Goal: Task Accomplishment & Management: Complete application form

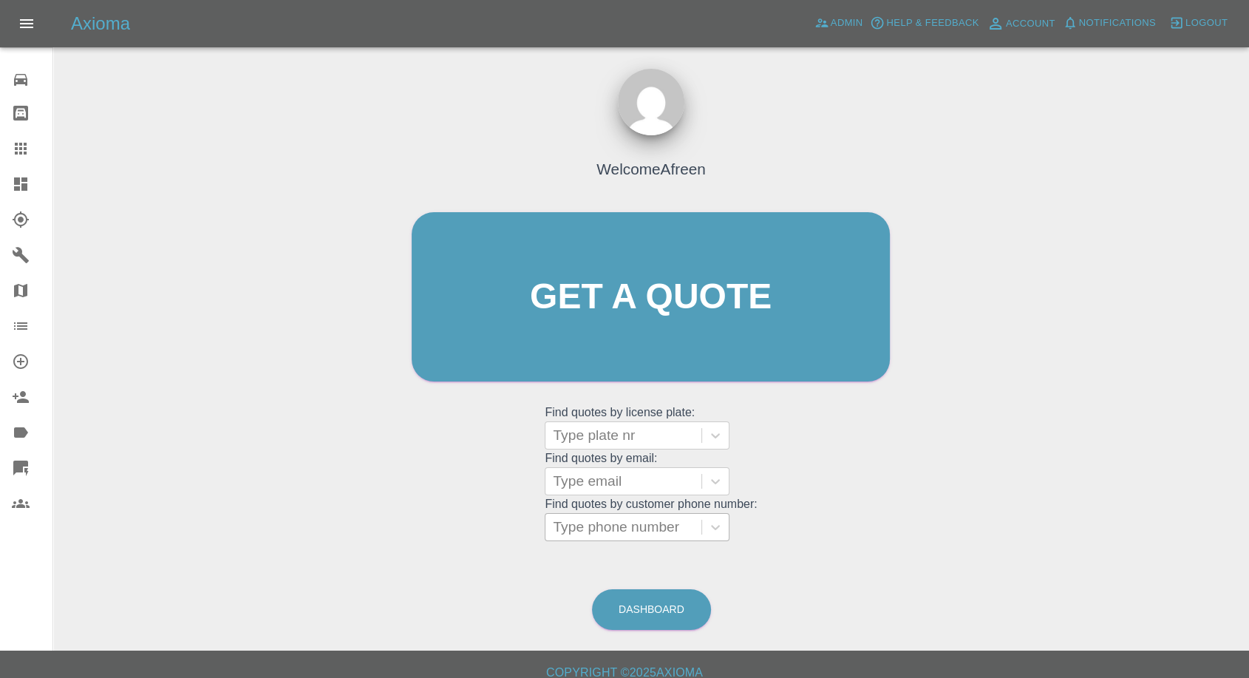
click at [626, 527] on div at bounding box center [623, 527] width 141 height 21
paste input "+447442641443"
drag, startPoint x: 579, startPoint y: 533, endPoint x: 298, endPoint y: 525, distance: 281.7
click at [298, 525] on div "Welcome Afreen Get a quote Get a quote Find quotes by license plate: Type plate…" at bounding box center [651, 367] width 1172 height 531
type input "07442641443"
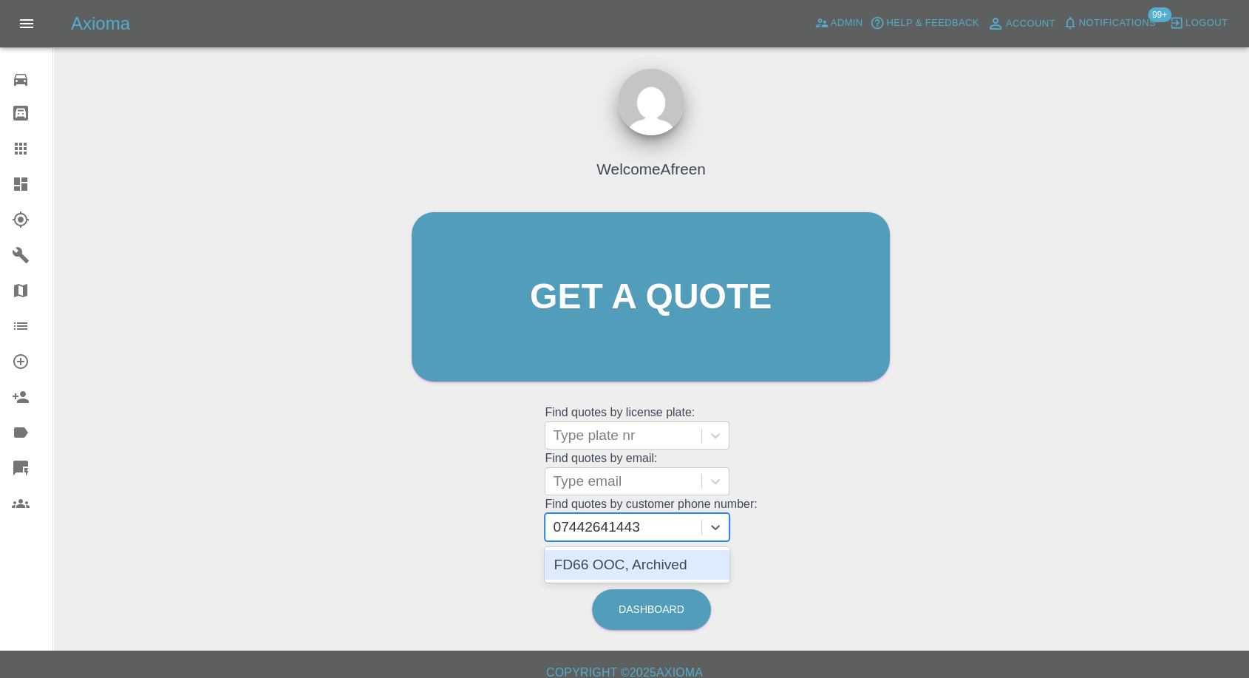
click at [647, 569] on div "FD66 OOC, Archived" at bounding box center [637, 565] width 185 height 30
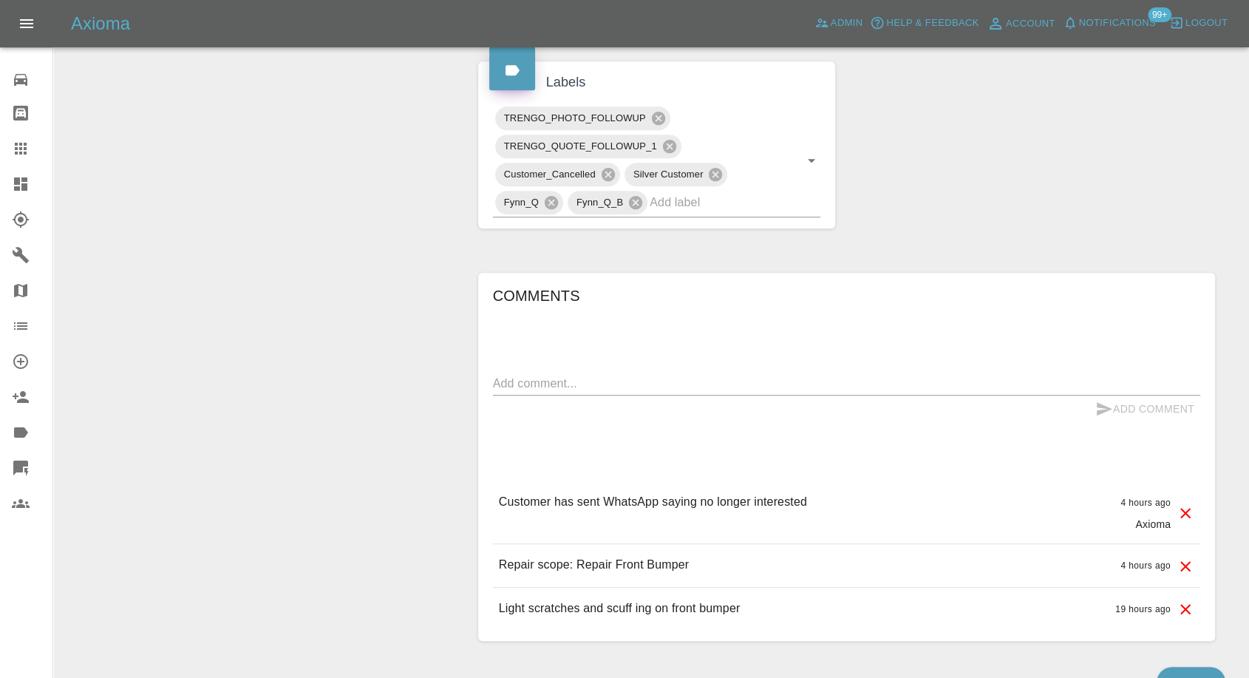
scroll to position [739, 0]
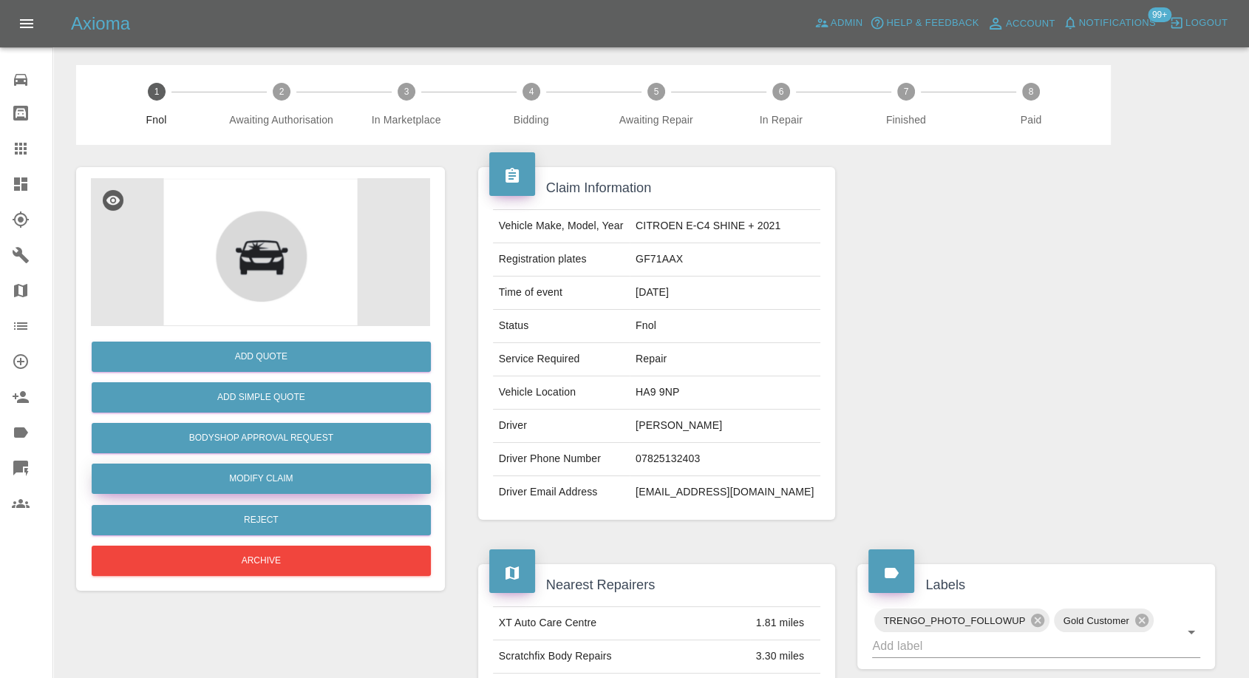
click at [297, 480] on link "Modify Claim" at bounding box center [261, 478] width 339 height 30
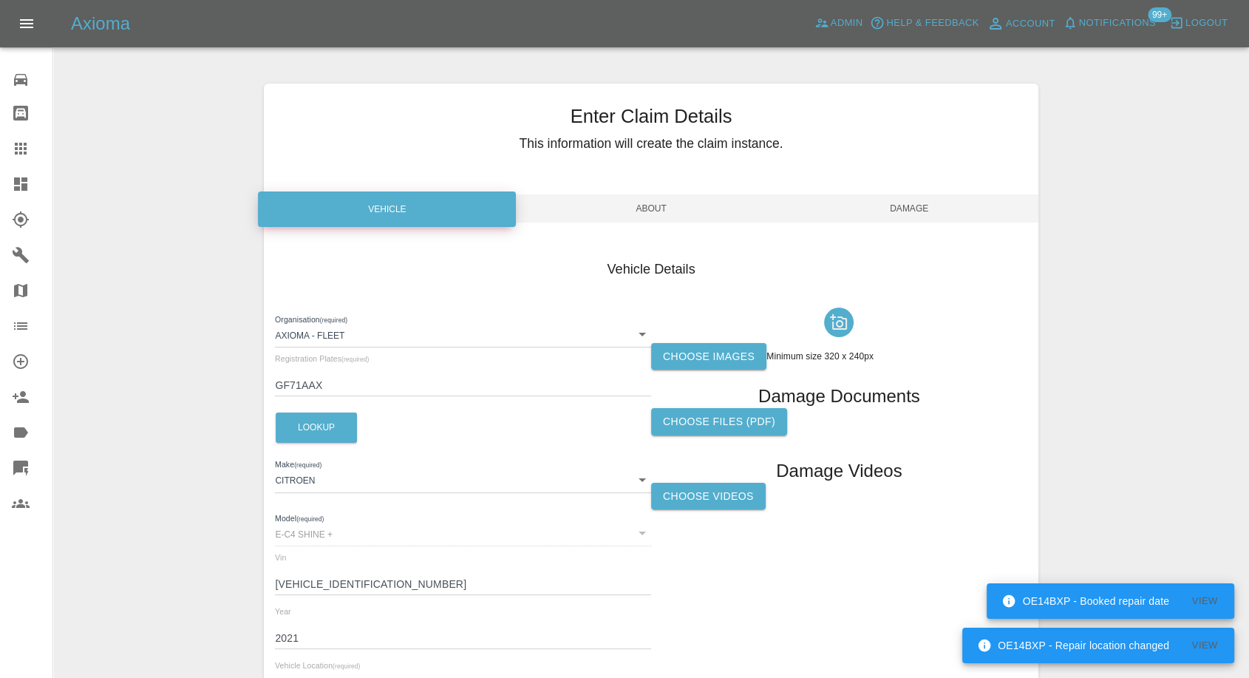
click at [726, 357] on label "Choose images" at bounding box center [708, 356] width 115 height 27
click at [0, 0] on input "Choose images" at bounding box center [0, 0] width 0 height 0
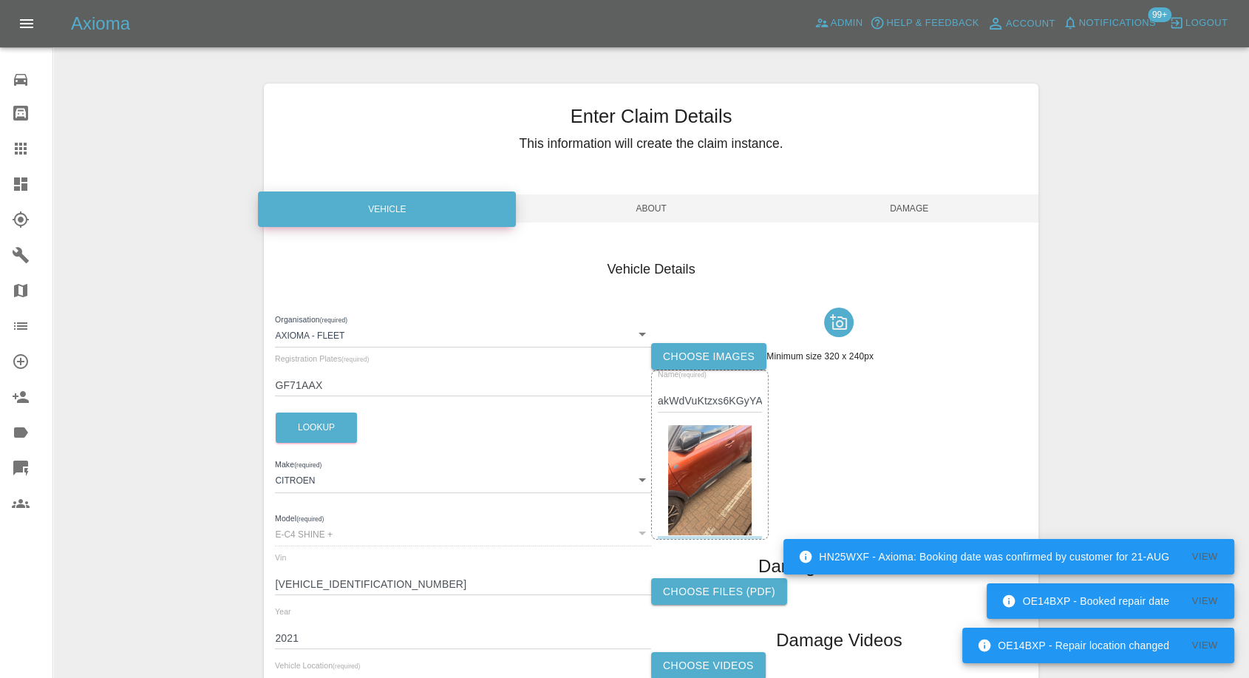
click at [929, 215] on span "Damage" at bounding box center [909, 208] width 258 height 28
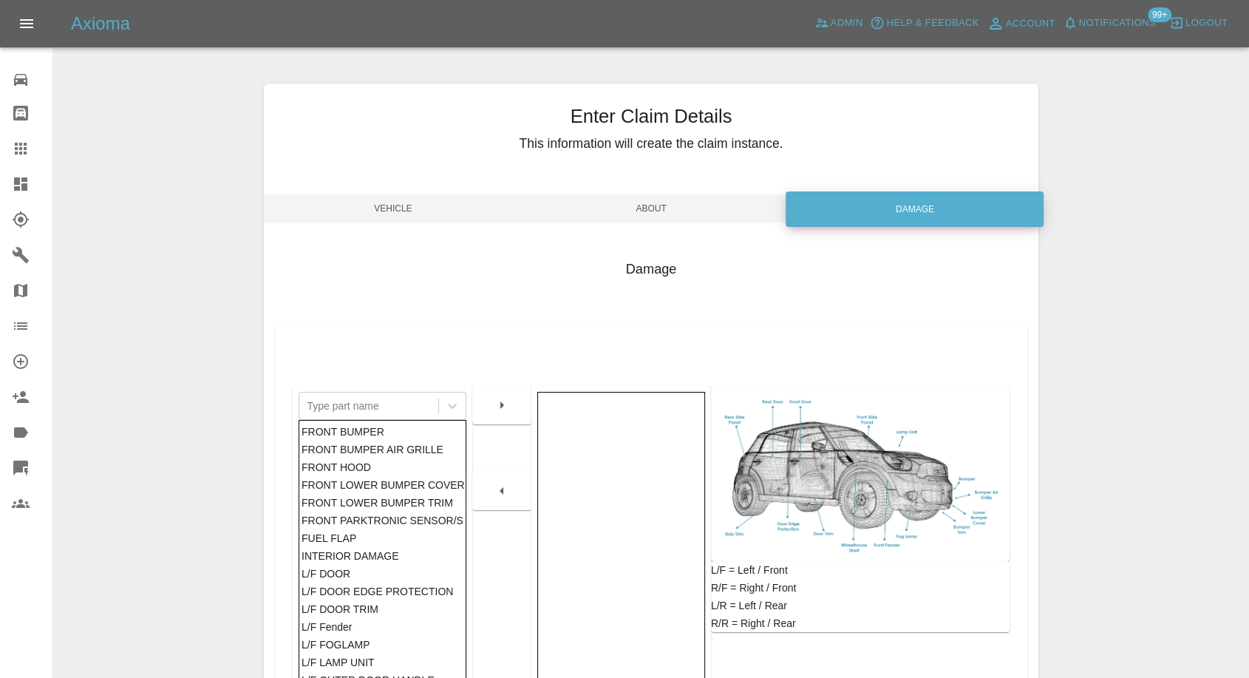
scroll to position [236, 0]
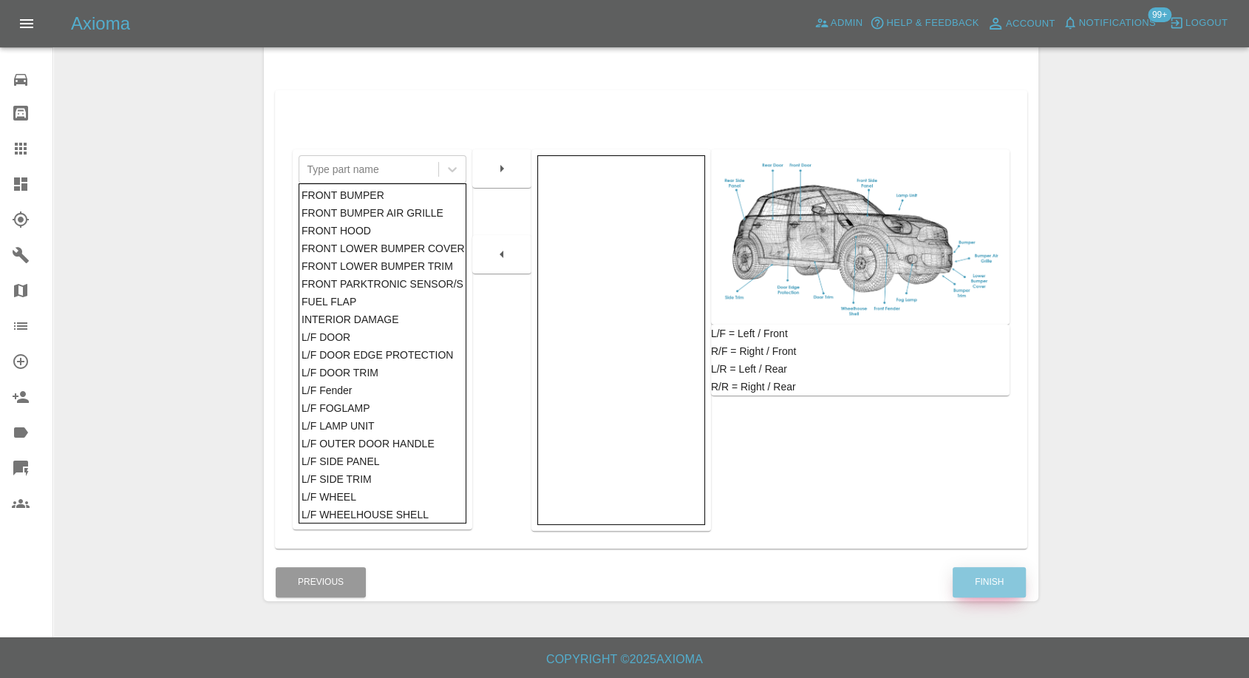
click at [1003, 587] on button "Finish" at bounding box center [989, 582] width 73 height 30
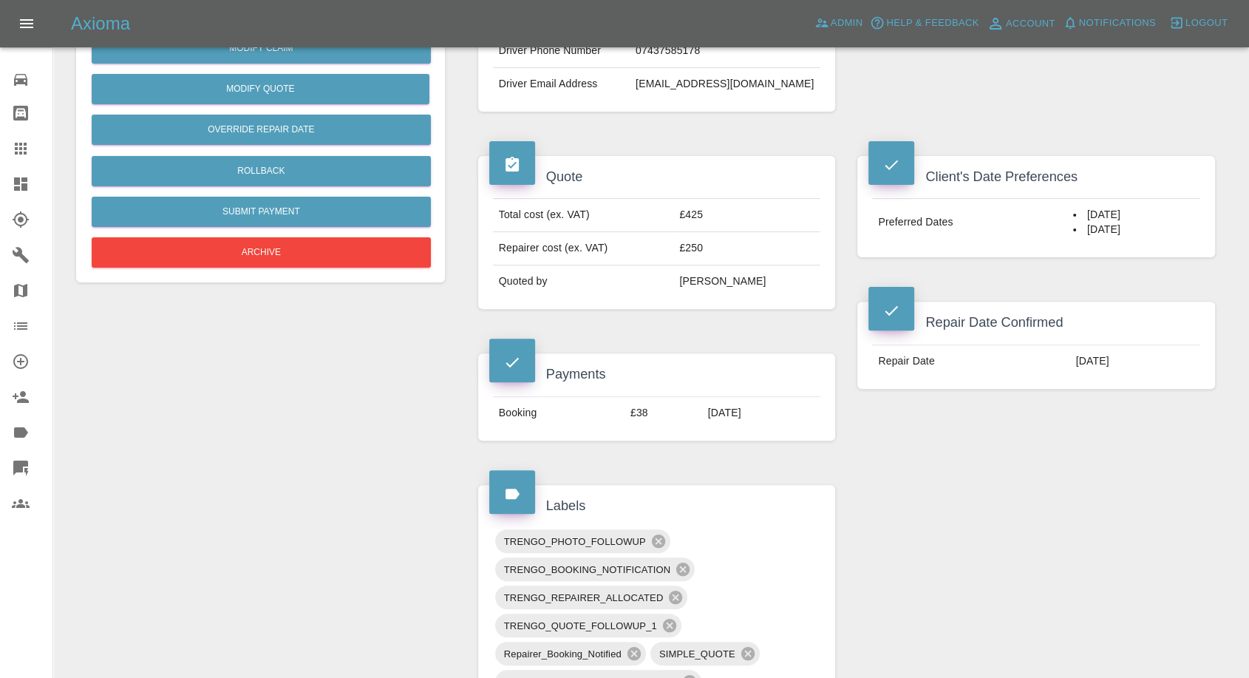
scroll to position [410, 0]
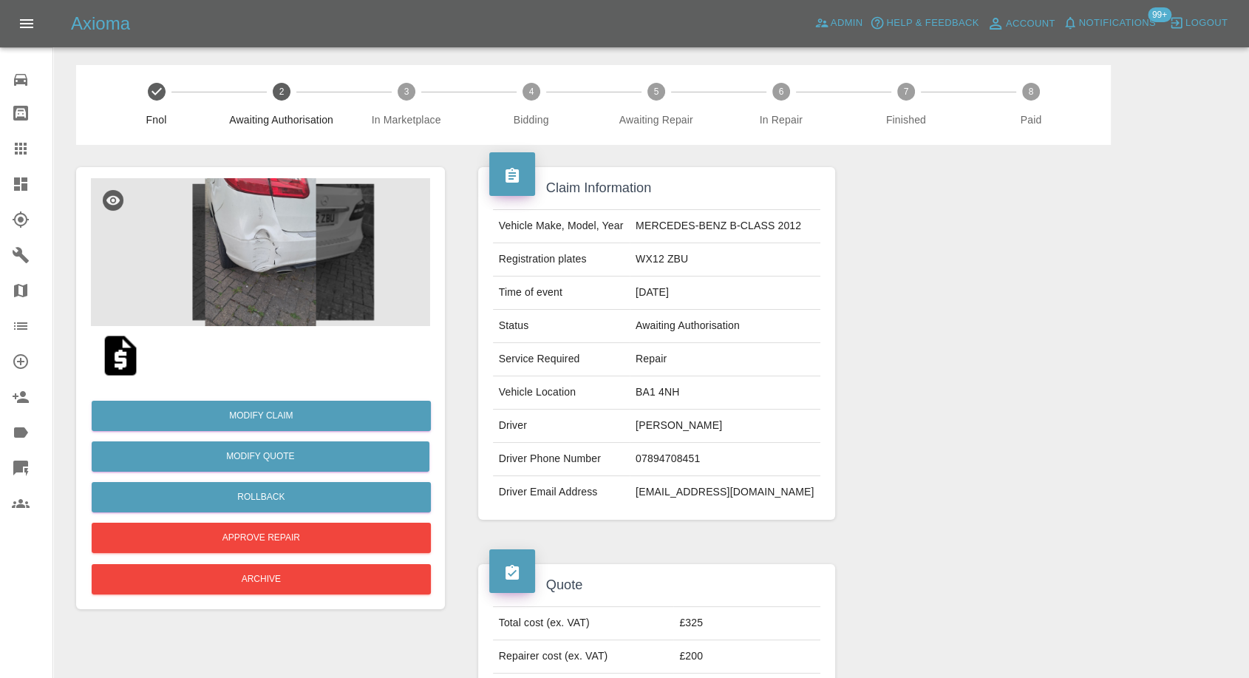
click at [229, 262] on img at bounding box center [260, 252] width 339 height 148
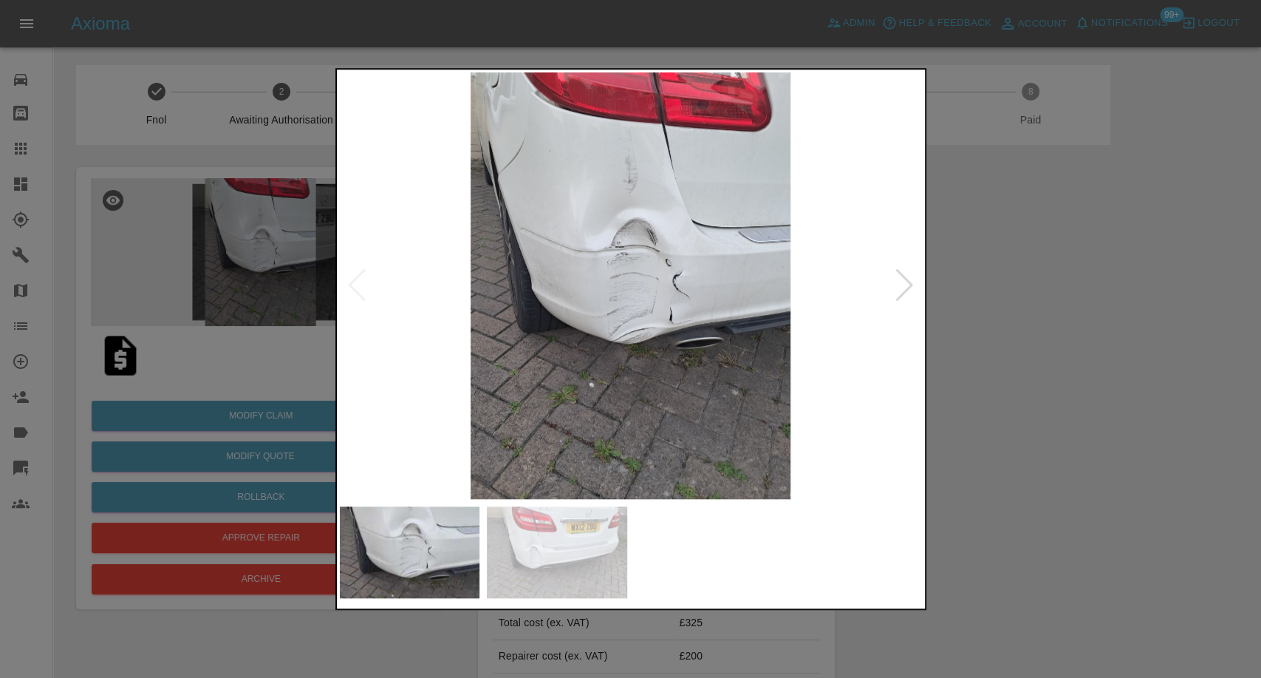
click at [540, 517] on img at bounding box center [557, 552] width 140 height 92
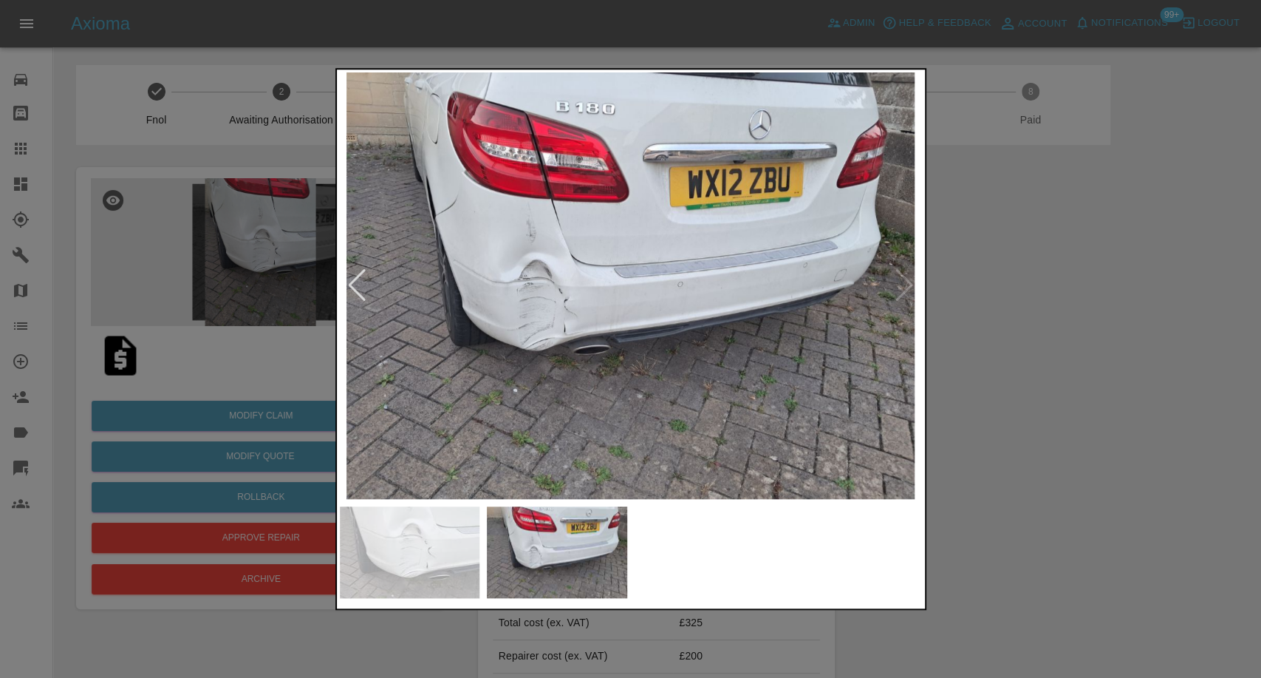
click at [1054, 402] on div at bounding box center [630, 339] width 1261 height 678
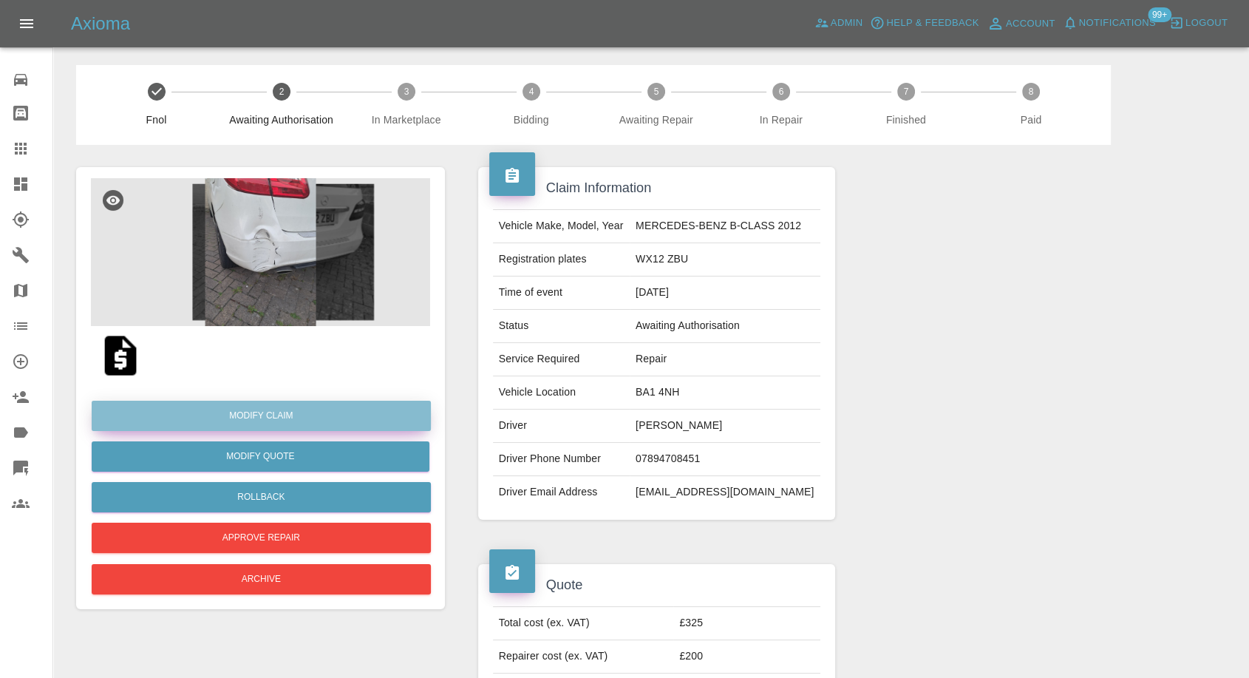
click at [257, 417] on link "Modify Claim" at bounding box center [261, 416] width 339 height 30
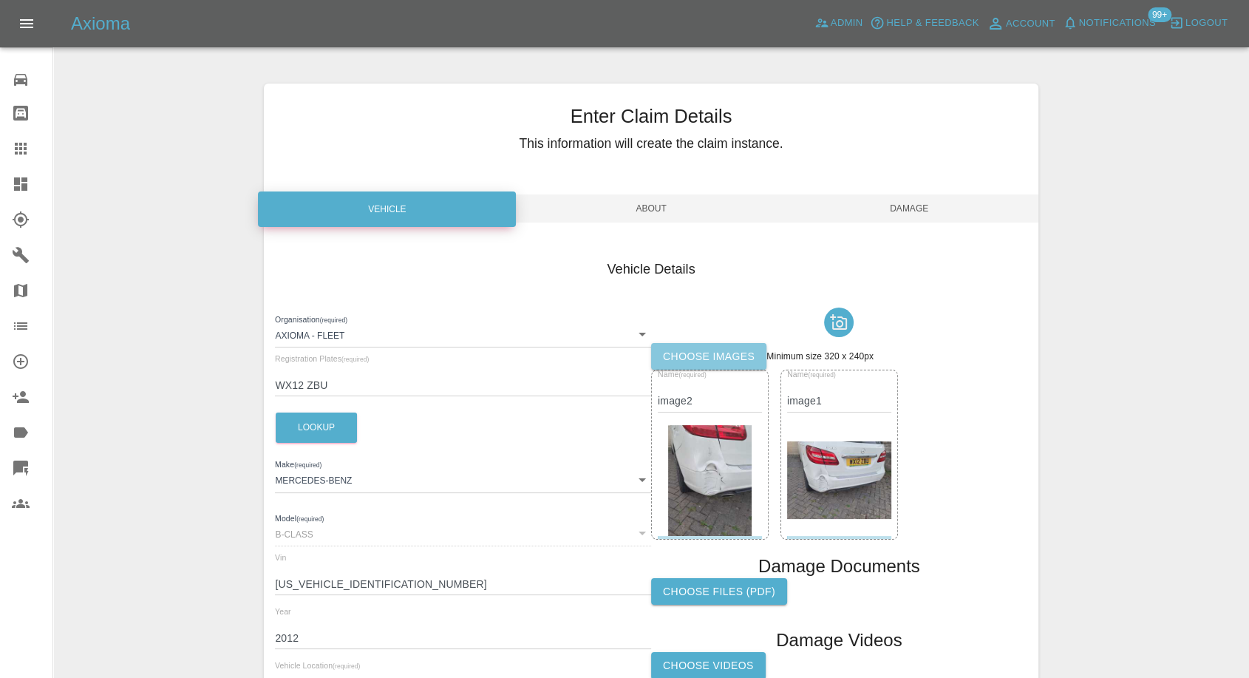
click at [717, 361] on label "Choose images" at bounding box center [708, 356] width 115 height 27
click at [0, 0] on input "Choose images" at bounding box center [0, 0] width 0 height 0
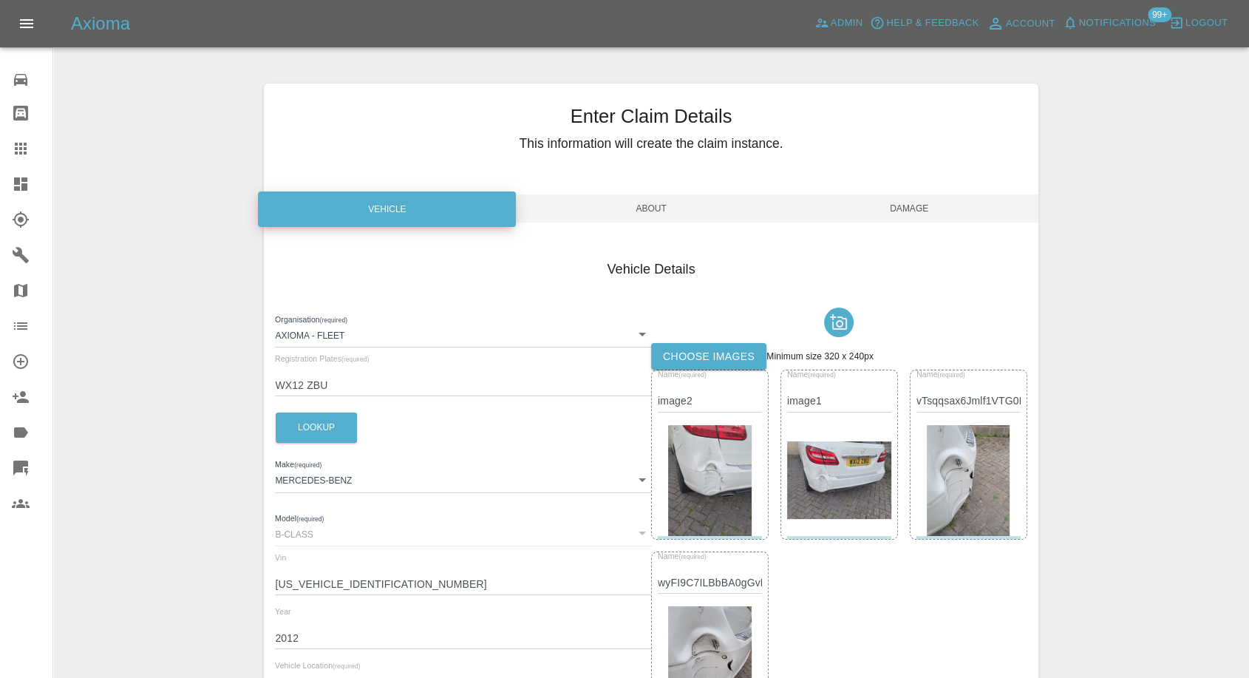
click at [700, 354] on label "Choose images" at bounding box center [708, 356] width 115 height 27
click at [0, 0] on input "Choose images" at bounding box center [0, 0] width 0 height 0
click at [910, 197] on span "Damage" at bounding box center [909, 208] width 258 height 28
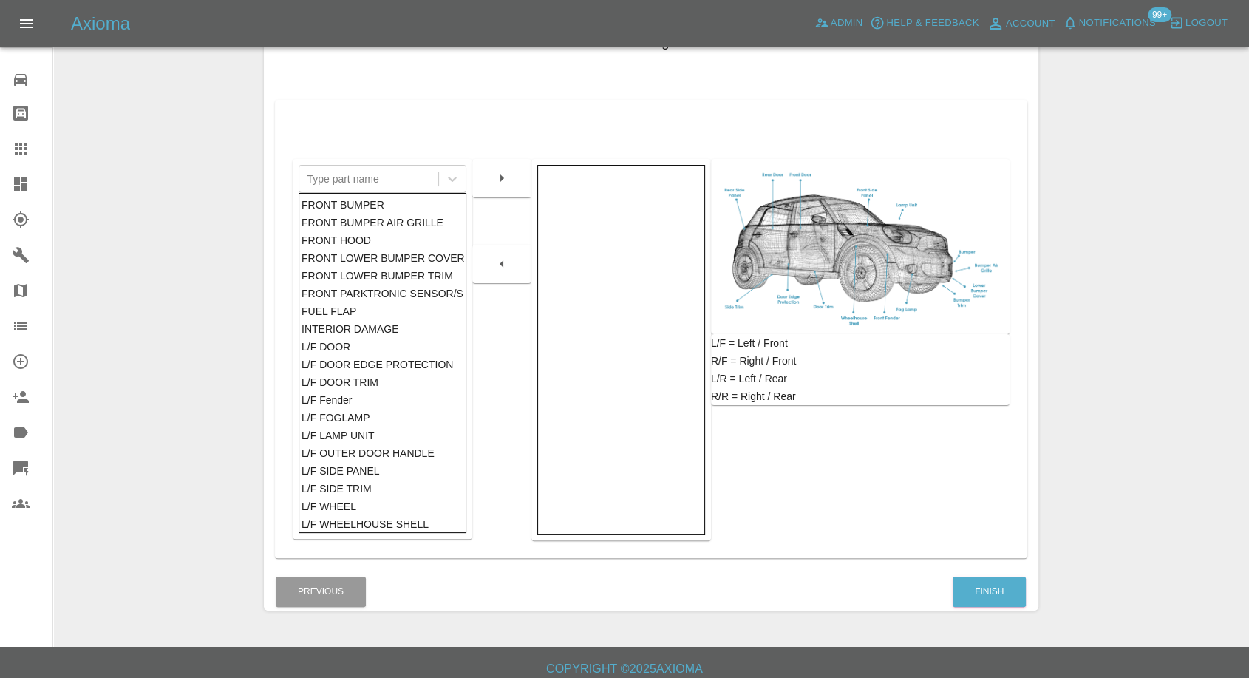
scroll to position [236, 0]
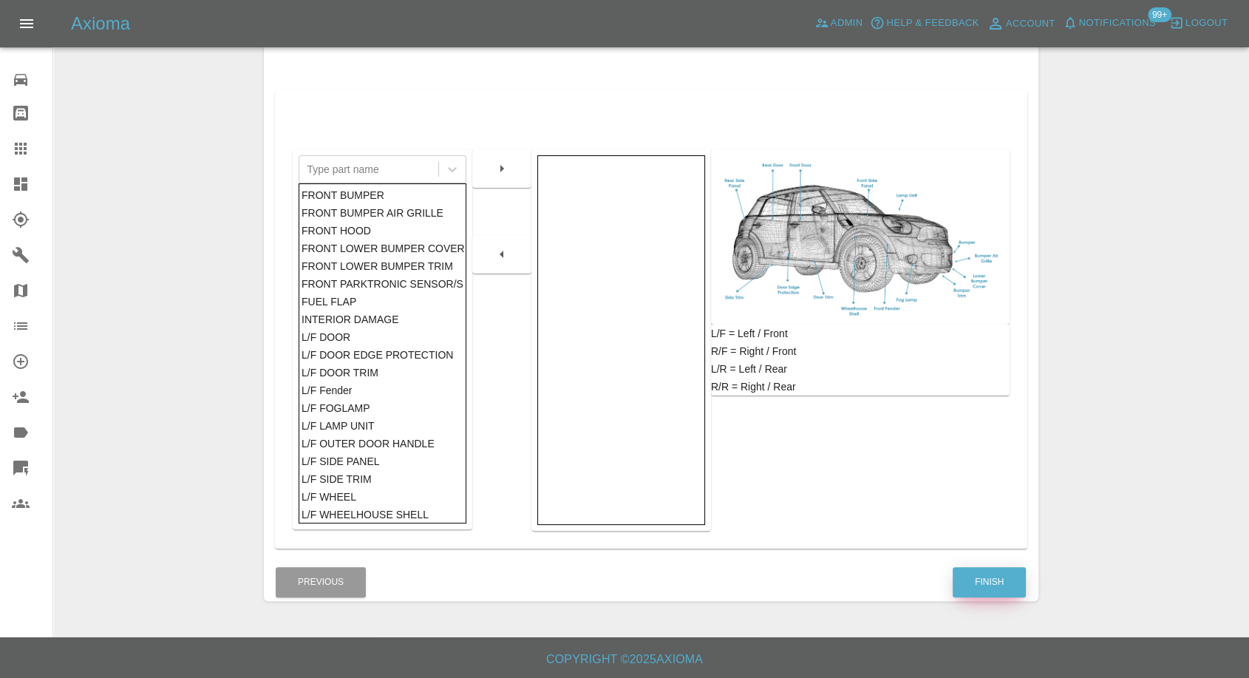
click at [990, 582] on button "Finish" at bounding box center [989, 582] width 73 height 30
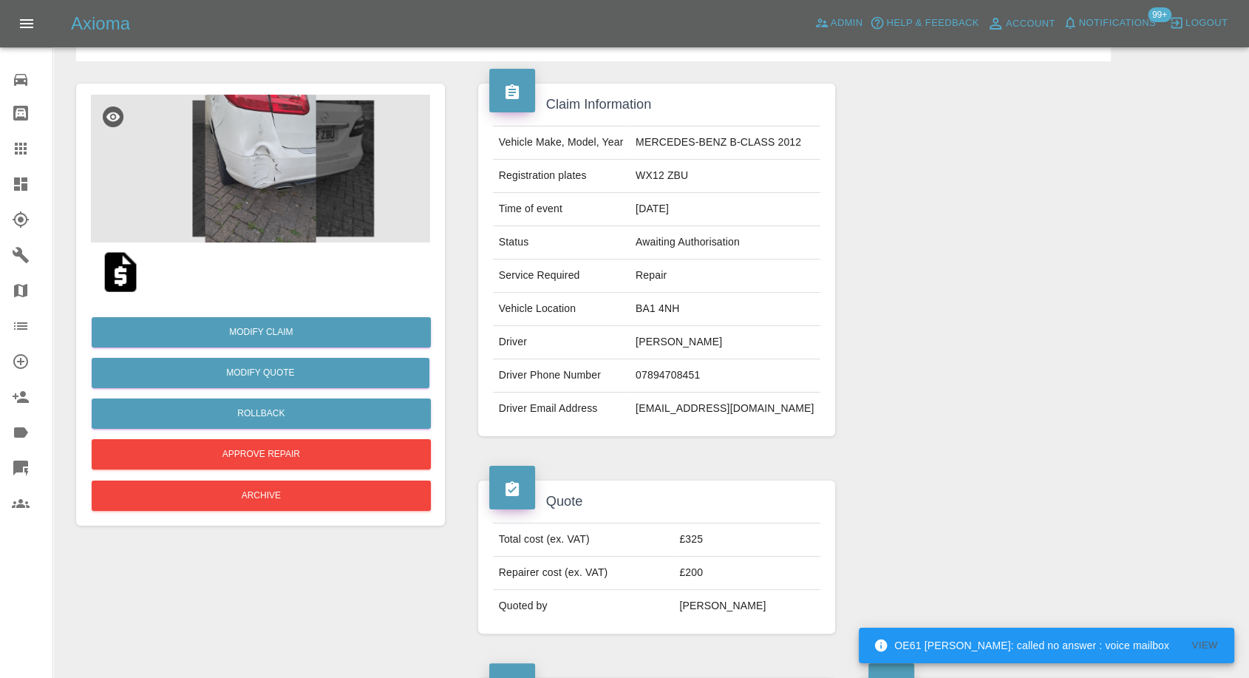
scroll to position [35, 0]
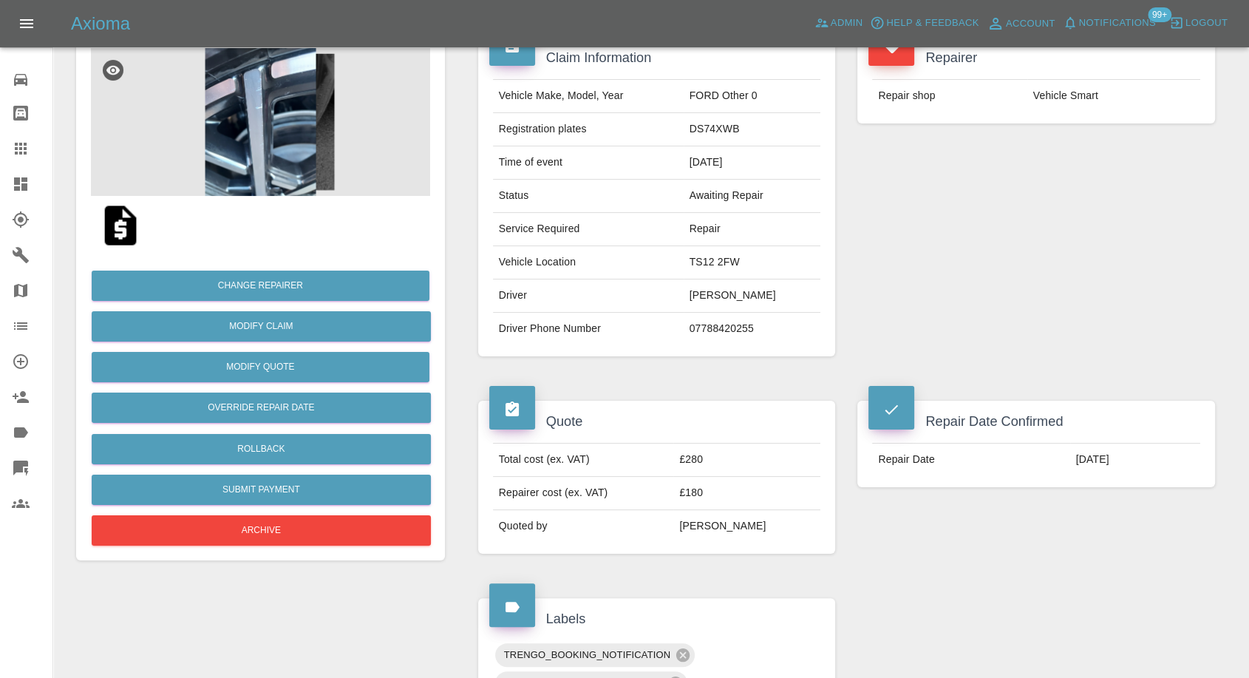
scroll to position [82, 0]
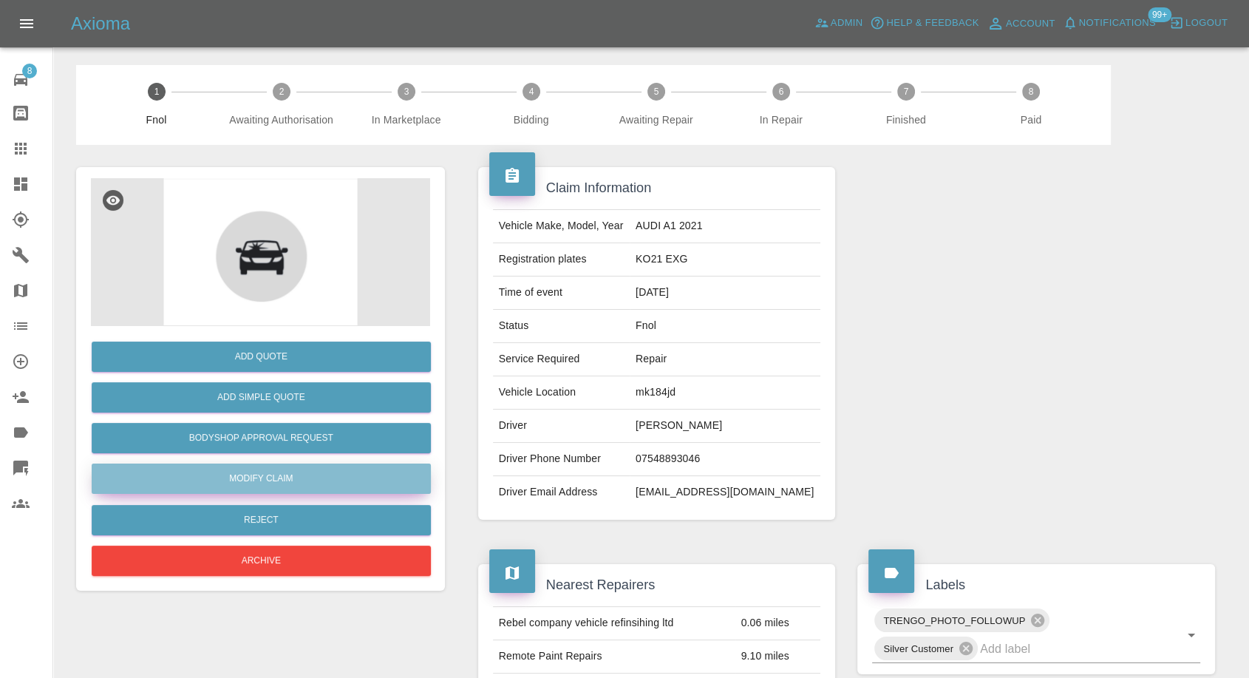
click at [263, 480] on link "Modify Claim" at bounding box center [261, 478] width 339 height 30
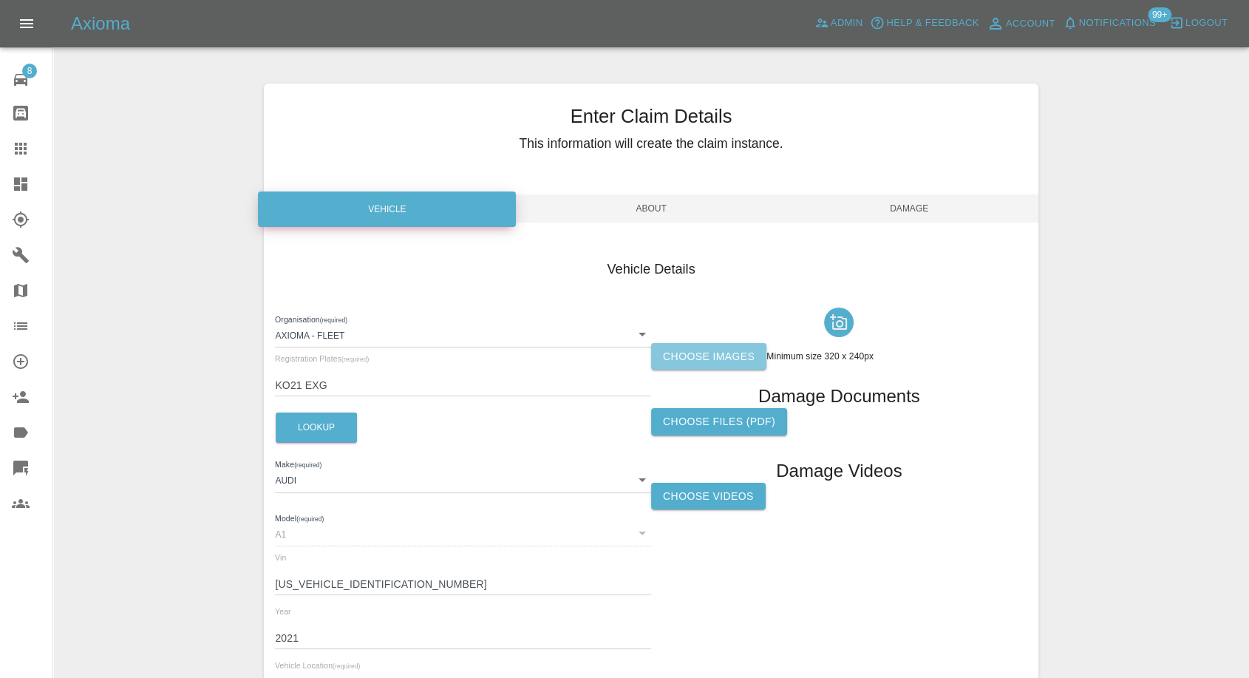
click at [698, 354] on label "Choose images" at bounding box center [708, 356] width 115 height 27
click at [0, 0] on input "Choose images" at bounding box center [0, 0] width 0 height 0
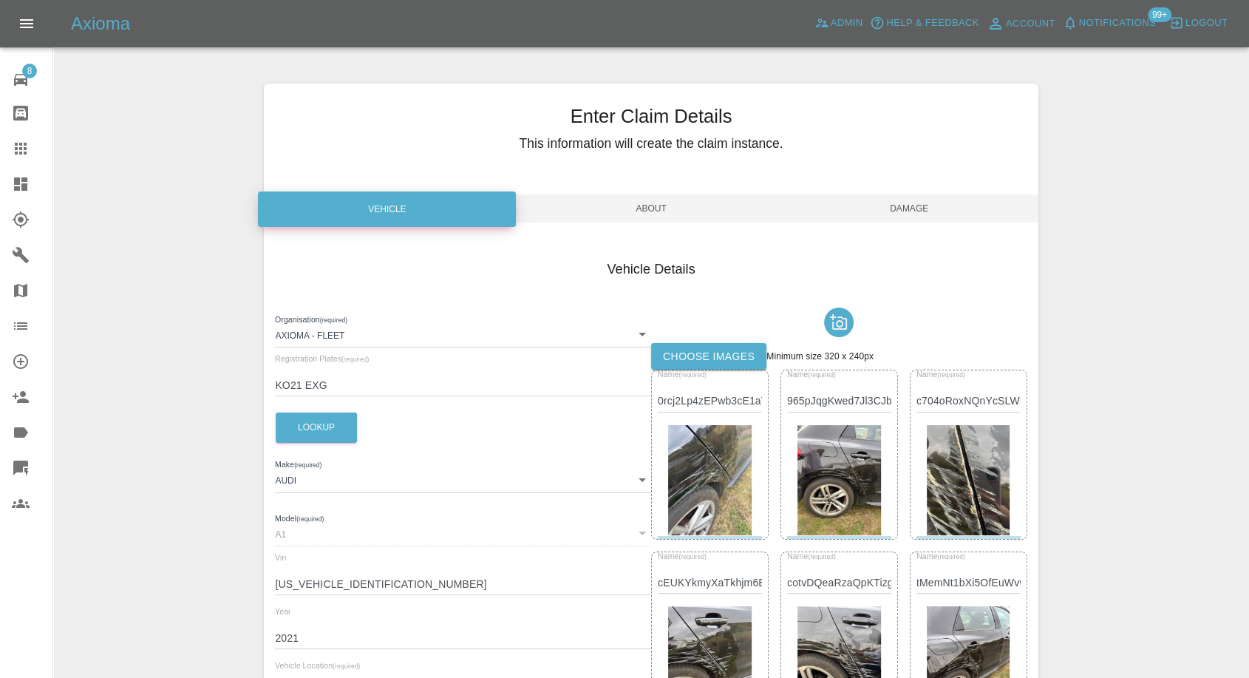
click at [916, 211] on span "Damage" at bounding box center [909, 208] width 258 height 28
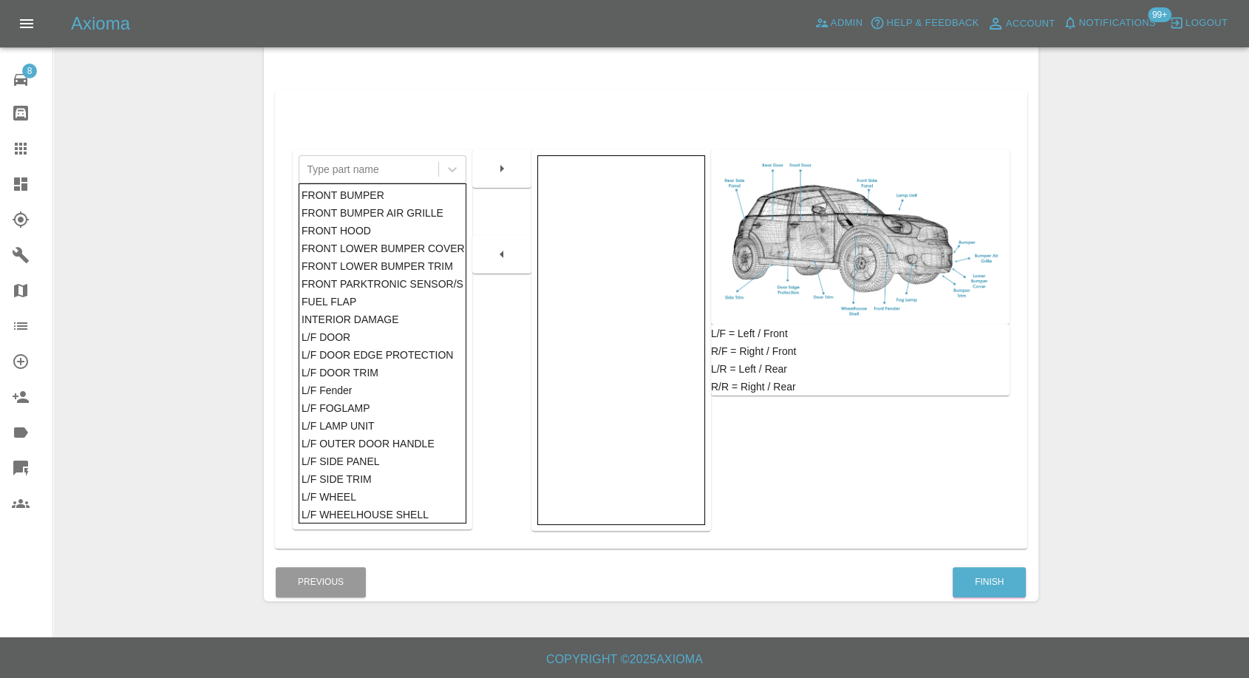
scroll to position [236, 0]
click at [1005, 573] on button "Finish" at bounding box center [989, 582] width 73 height 30
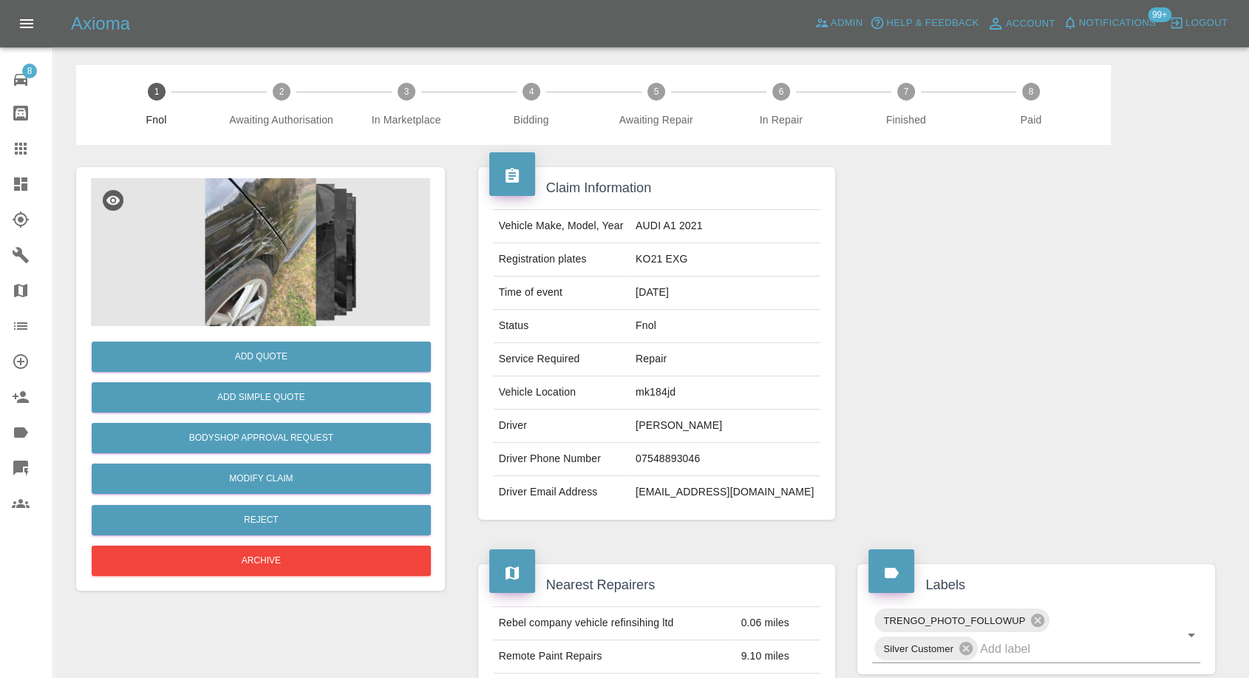
click at [1005, 519] on div at bounding box center [1036, 343] width 380 height 397
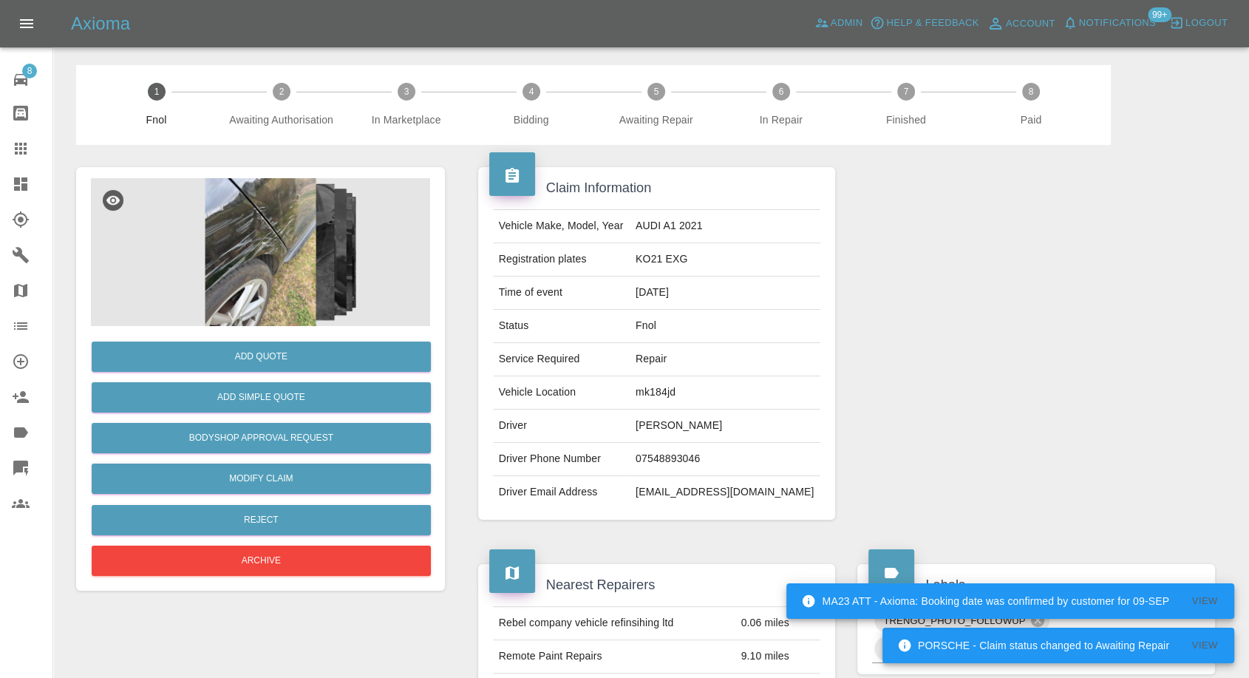
click at [1225, 504] on div at bounding box center [1036, 343] width 380 height 397
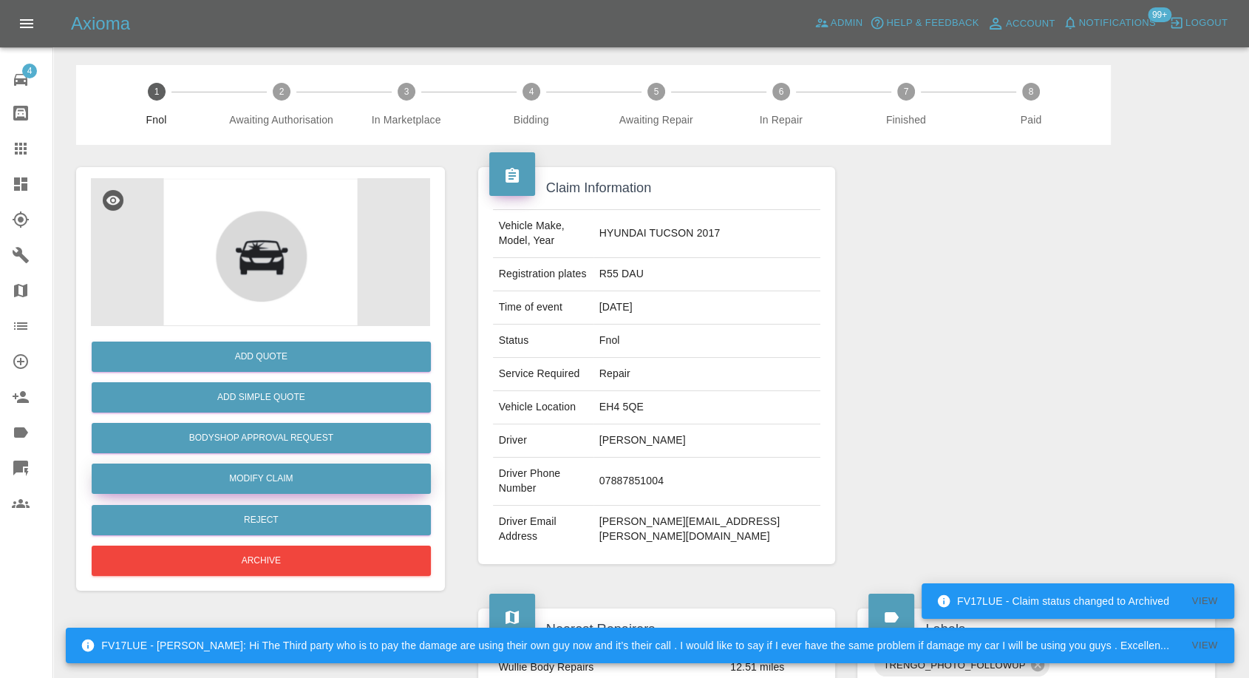
click at [277, 475] on link "Modify Claim" at bounding box center [261, 478] width 339 height 30
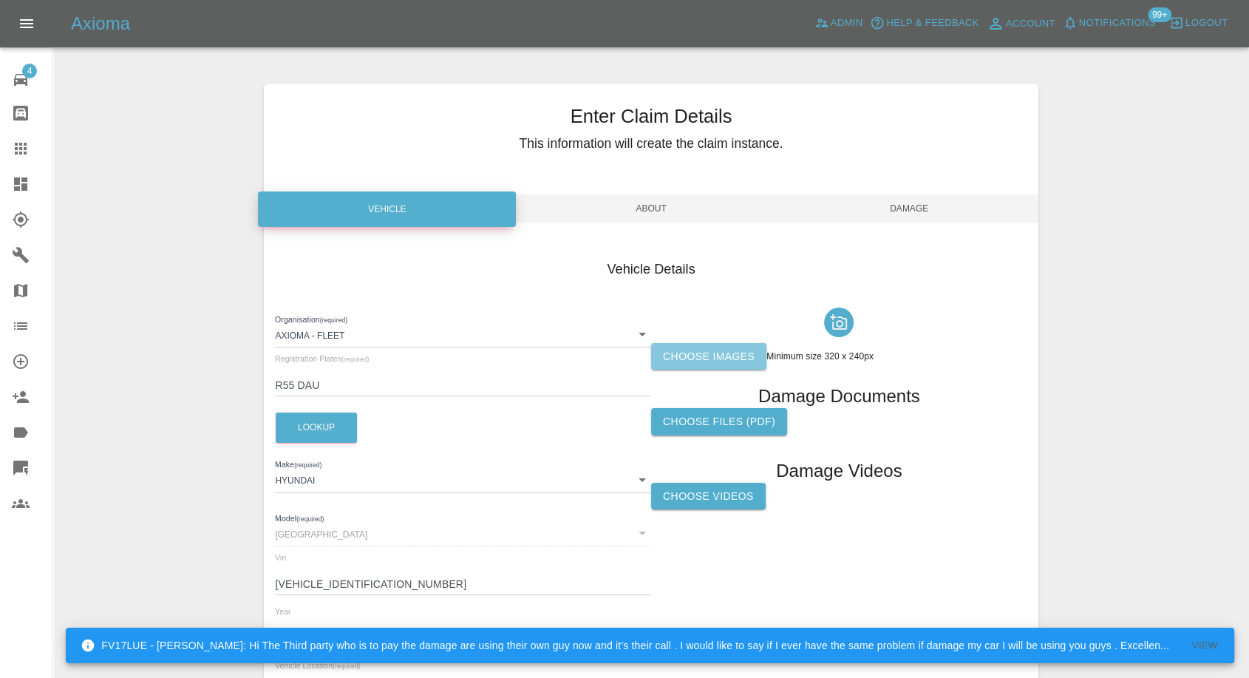
click at [681, 349] on label "Choose images" at bounding box center [708, 356] width 115 height 27
click at [0, 0] on input "Choose images" at bounding box center [0, 0] width 0 height 0
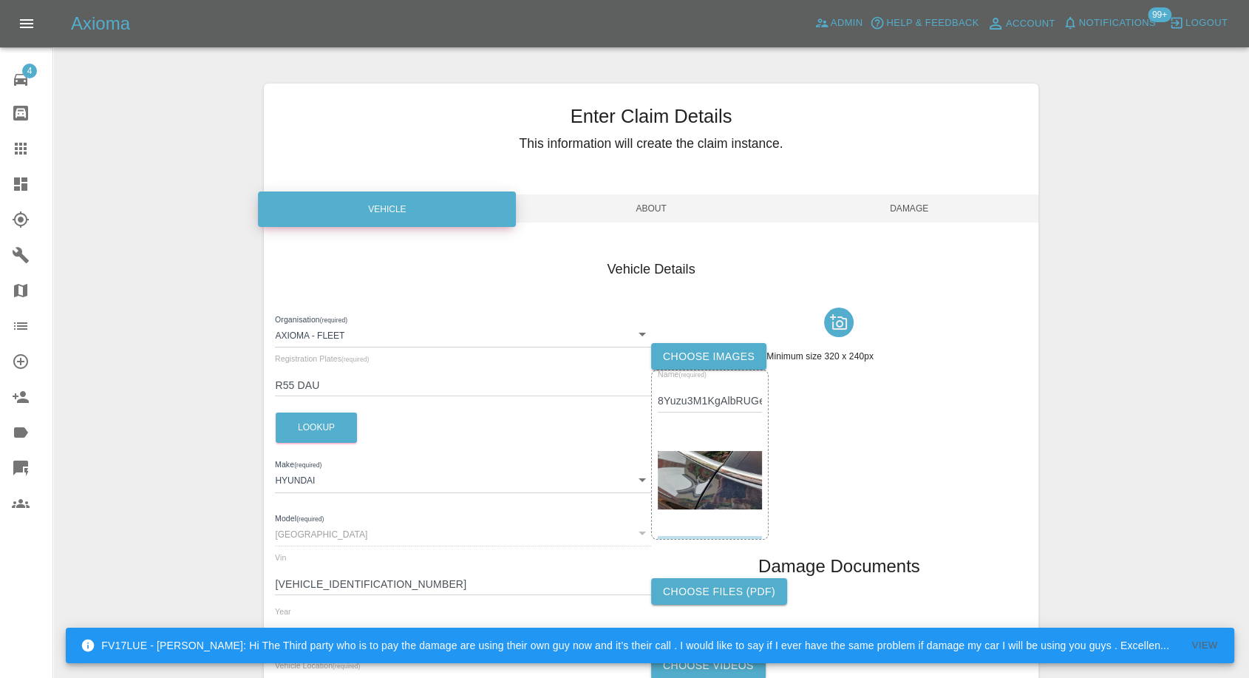
click at [952, 196] on span "Damage" at bounding box center [909, 208] width 258 height 28
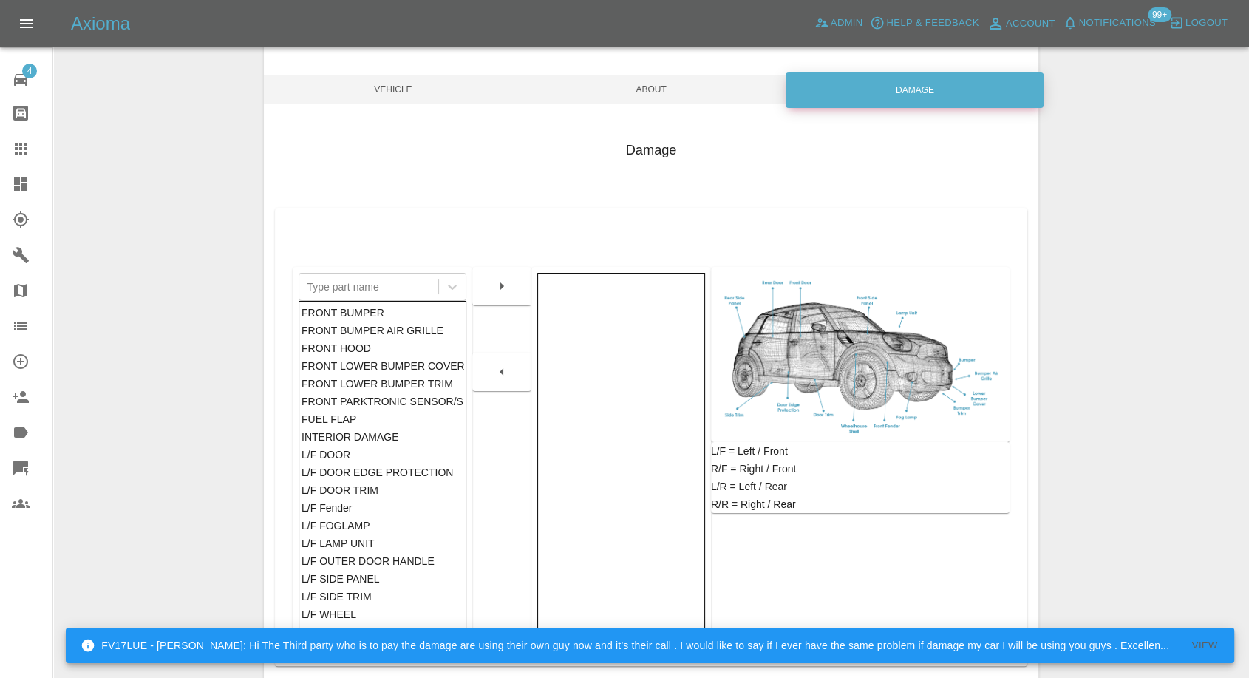
scroll to position [236, 0]
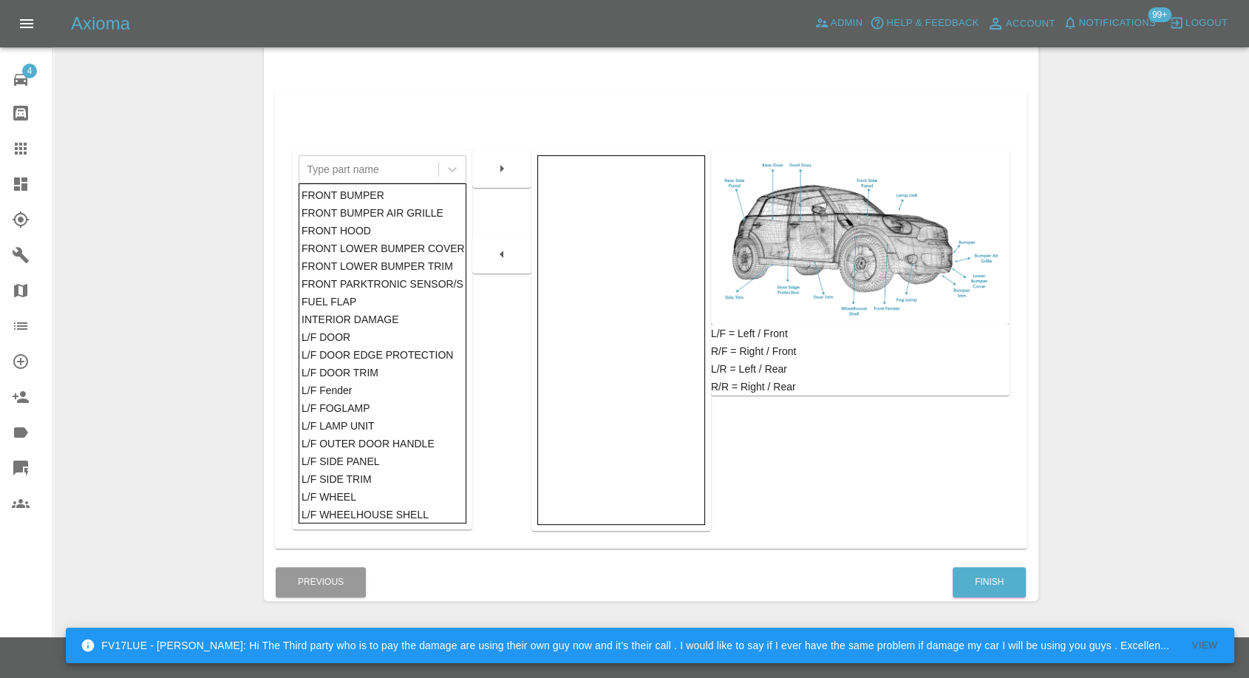
click at [984, 556] on div "Damage Type part name FRONT BUMPER FRONT BUMPER AIR GRILLE FRONT HOOD FRONT LOW…" at bounding box center [651, 282] width 774 height 562
click at [978, 584] on button "Finish" at bounding box center [989, 582] width 73 height 30
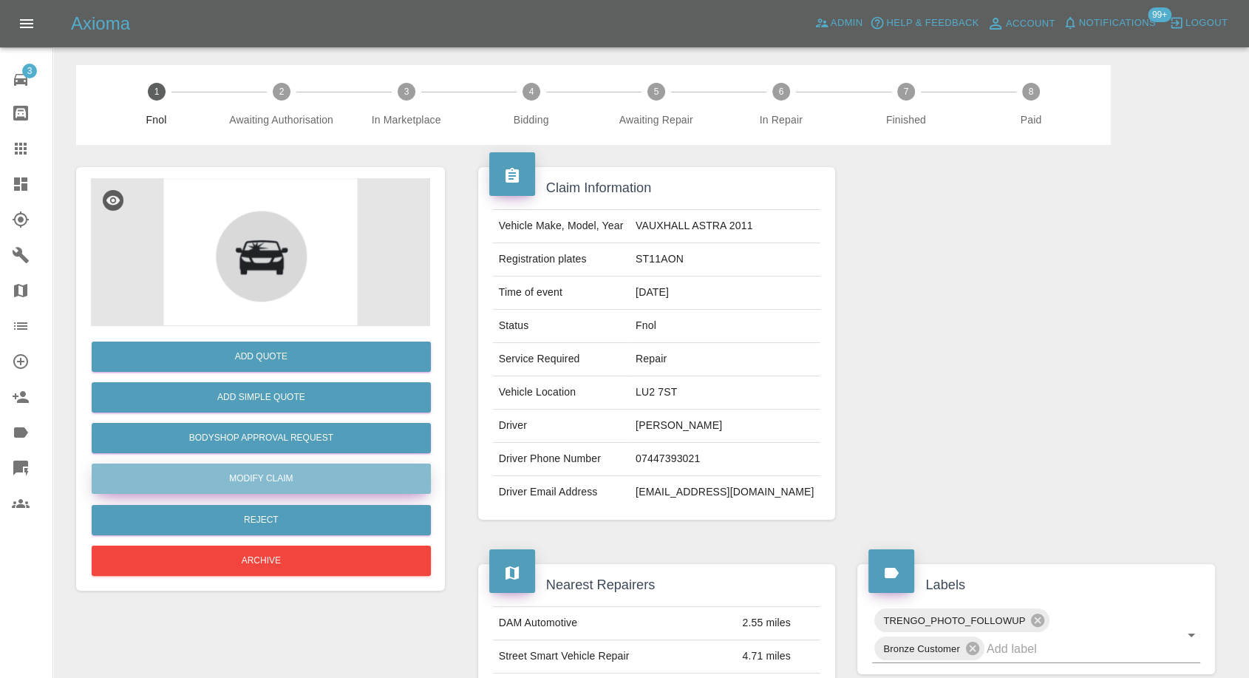
click at [269, 474] on link "Modify Claim" at bounding box center [261, 478] width 339 height 30
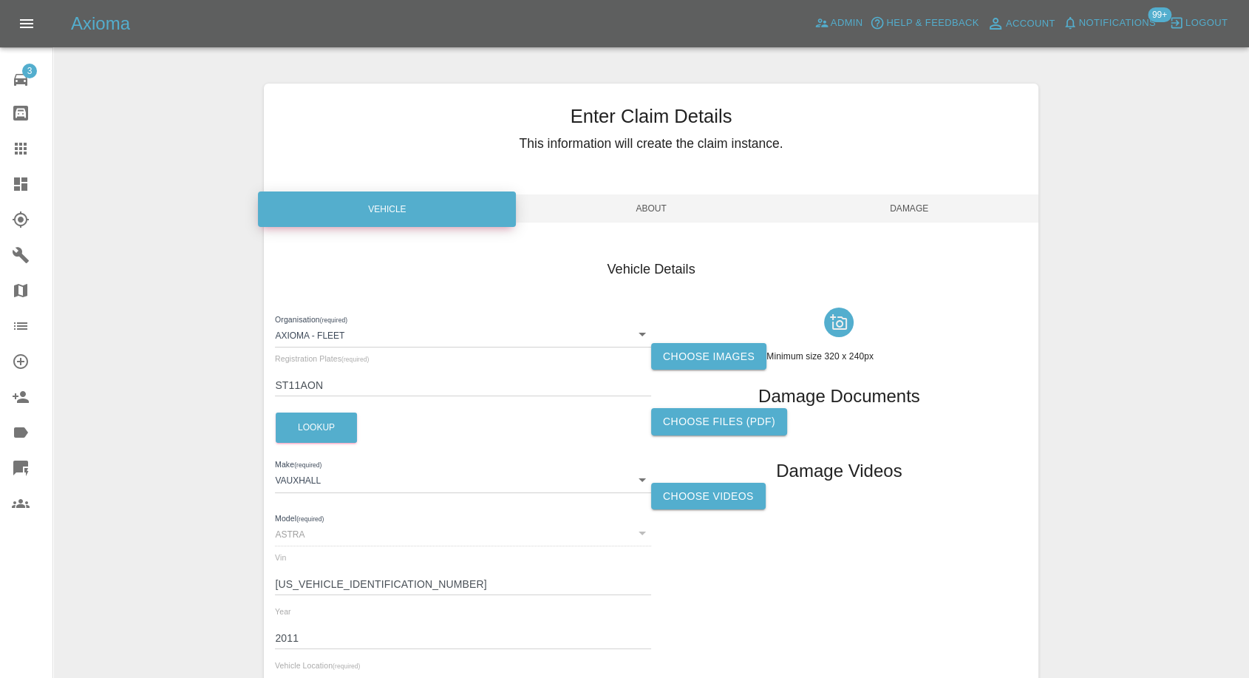
click at [683, 347] on label "Choose images" at bounding box center [708, 356] width 115 height 27
click at [0, 0] on input "Choose images" at bounding box center [0, 0] width 0 height 0
click at [701, 344] on label "Choose images" at bounding box center [708, 356] width 115 height 27
click at [0, 0] on input "Choose images" at bounding box center [0, 0] width 0 height 0
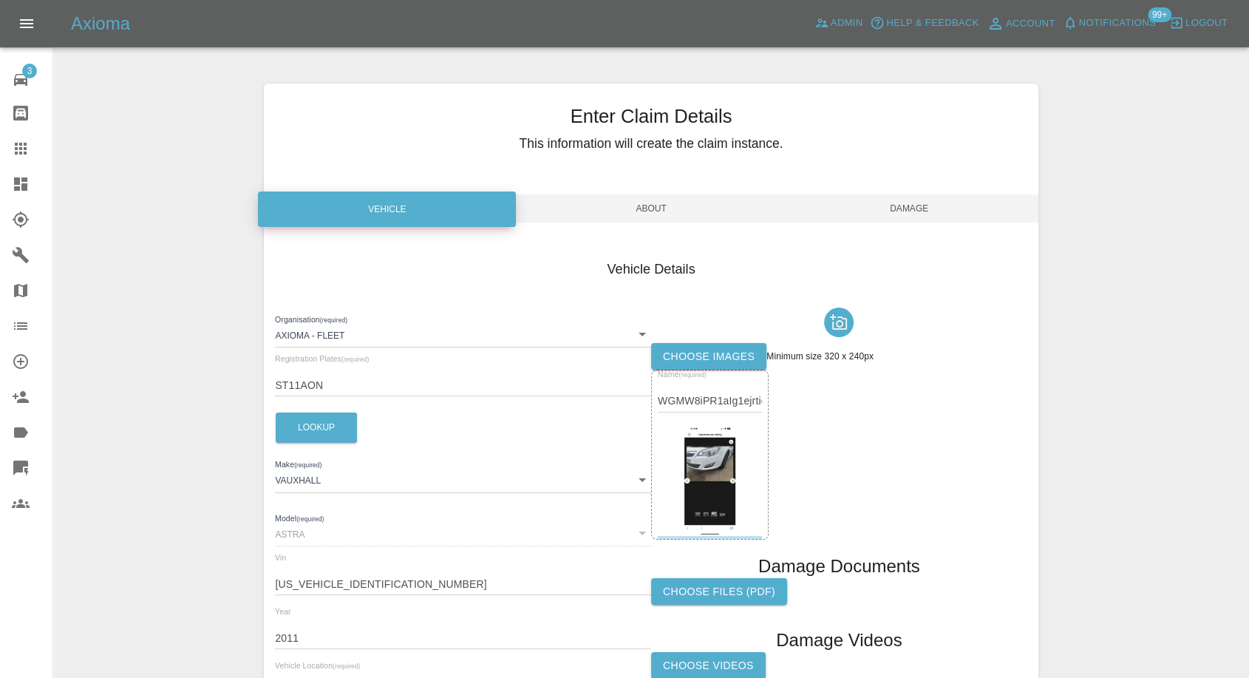
click at [713, 348] on label "Choose images" at bounding box center [708, 356] width 115 height 27
click at [0, 0] on input "Choose images" at bounding box center [0, 0] width 0 height 0
click at [927, 212] on span "Damage" at bounding box center [909, 208] width 258 height 28
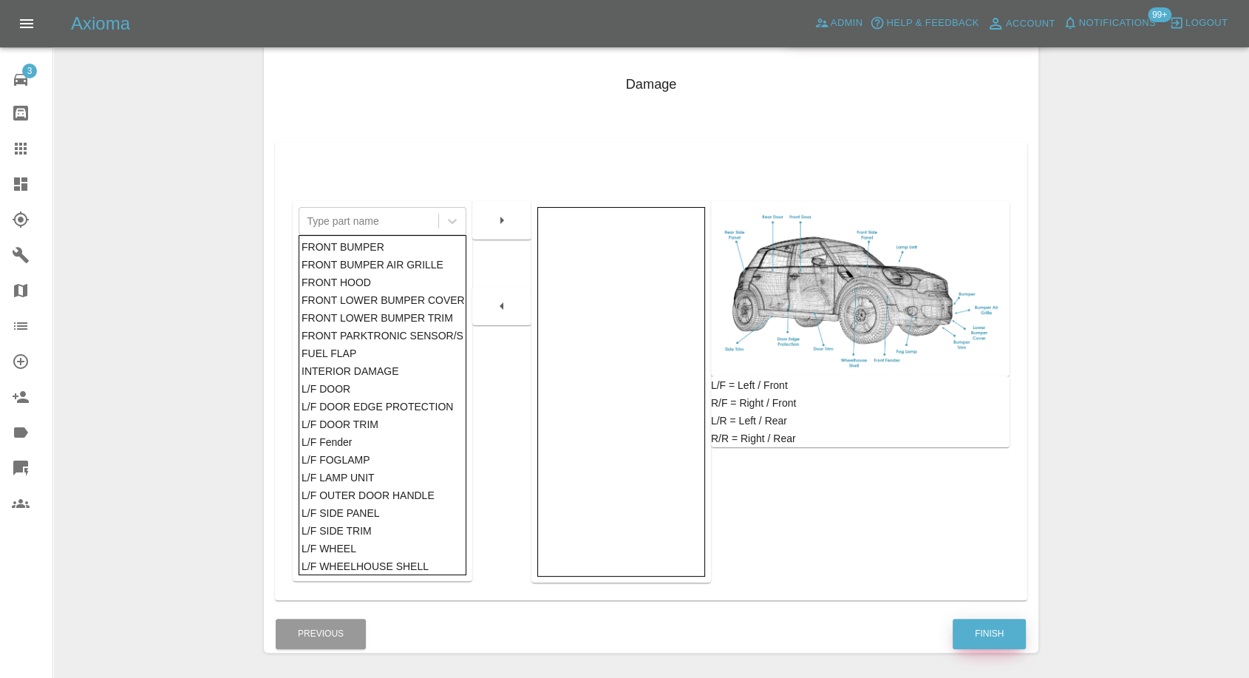
scroll to position [236, 0]
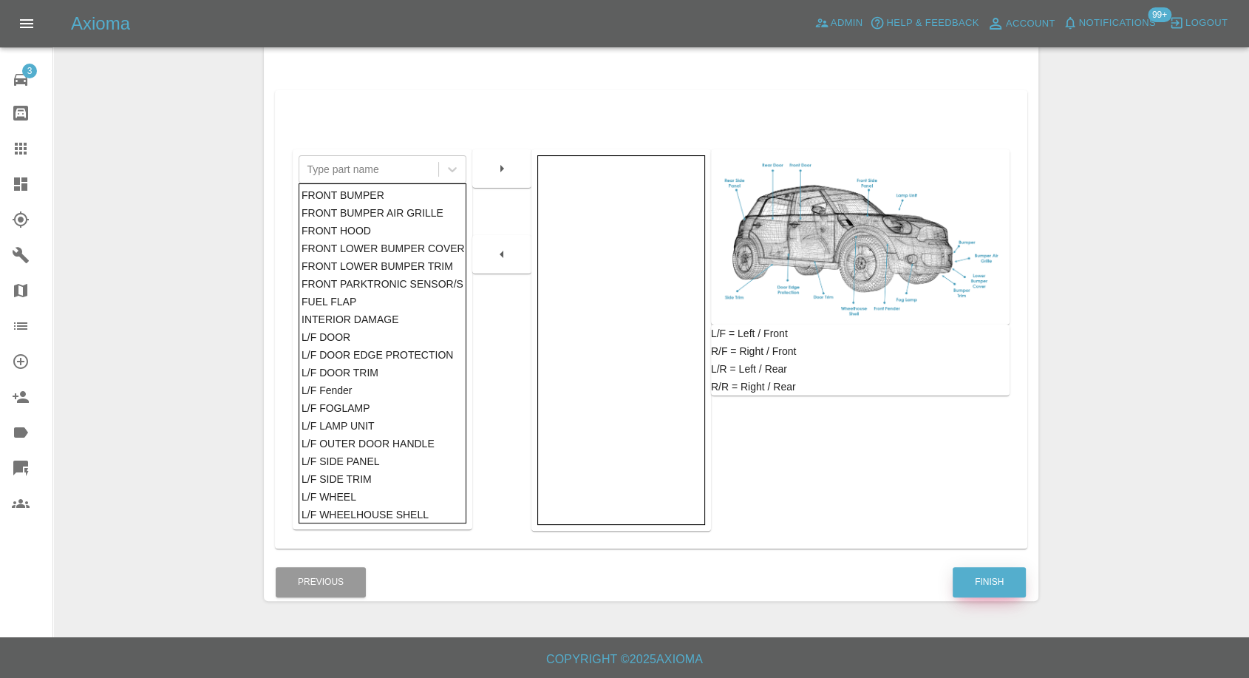
click at [981, 568] on button "Finish" at bounding box center [989, 582] width 73 height 30
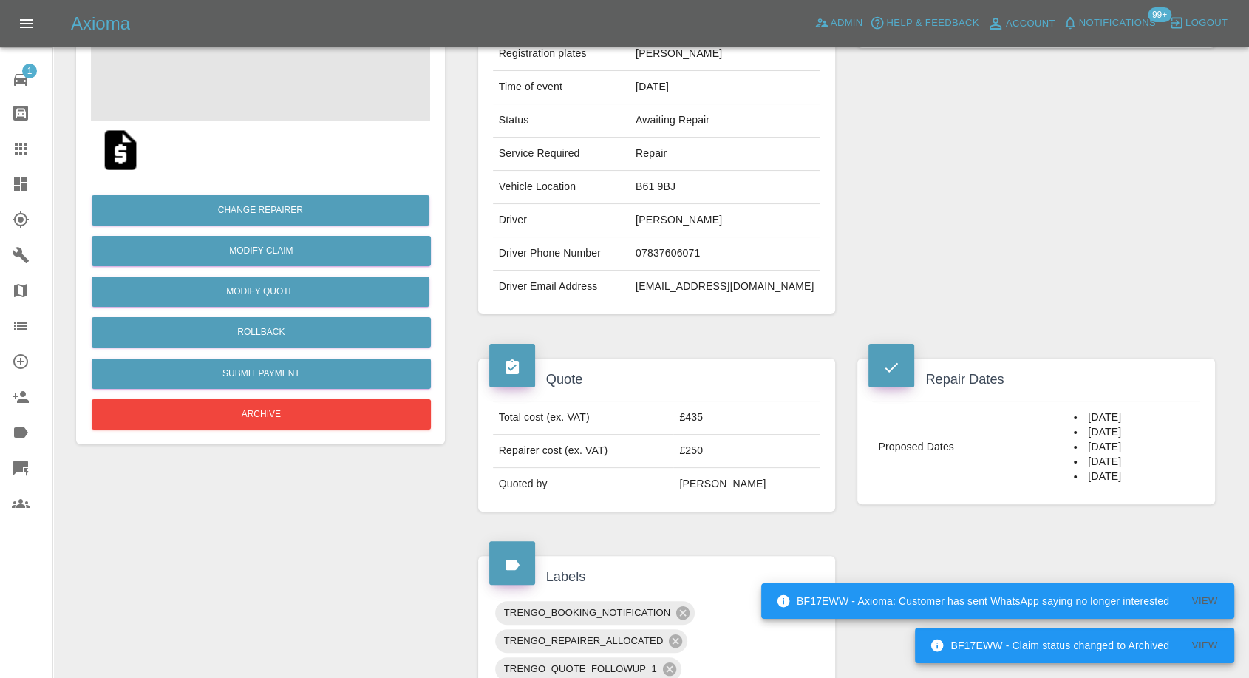
scroll to position [246, 0]
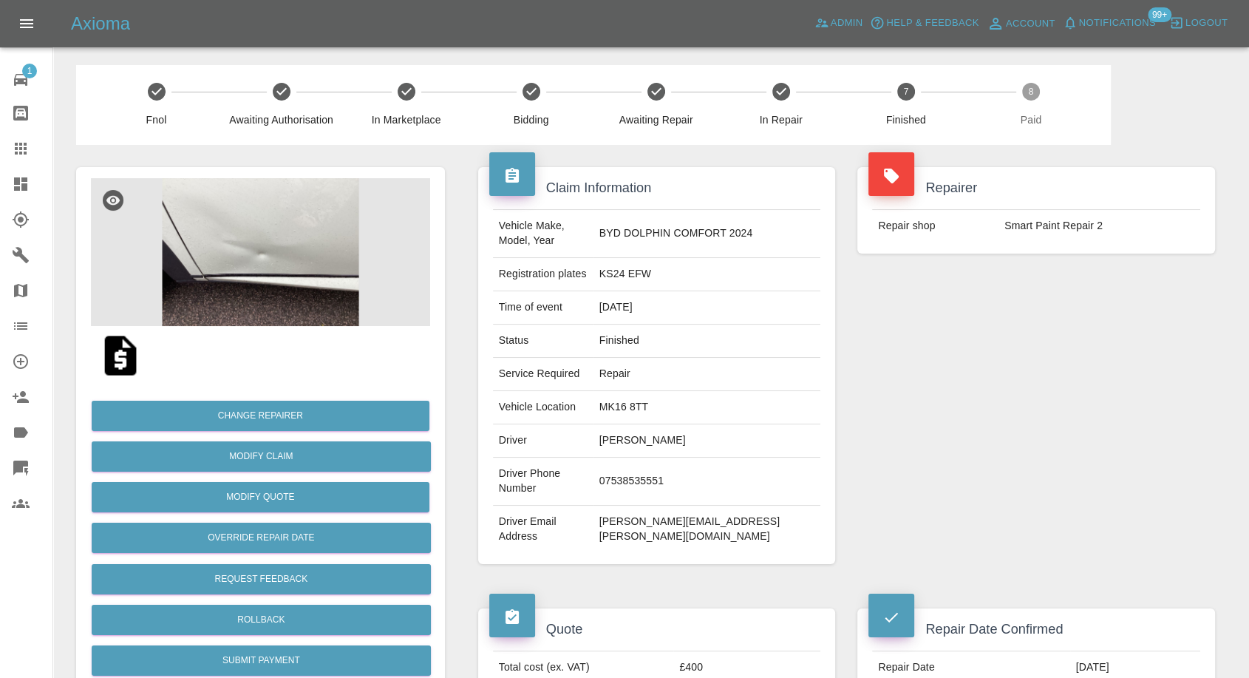
click at [700, 505] on td "helen.foster@outlook.com" at bounding box center [707, 528] width 228 height 47
copy div "helen.foster@outlook.com"
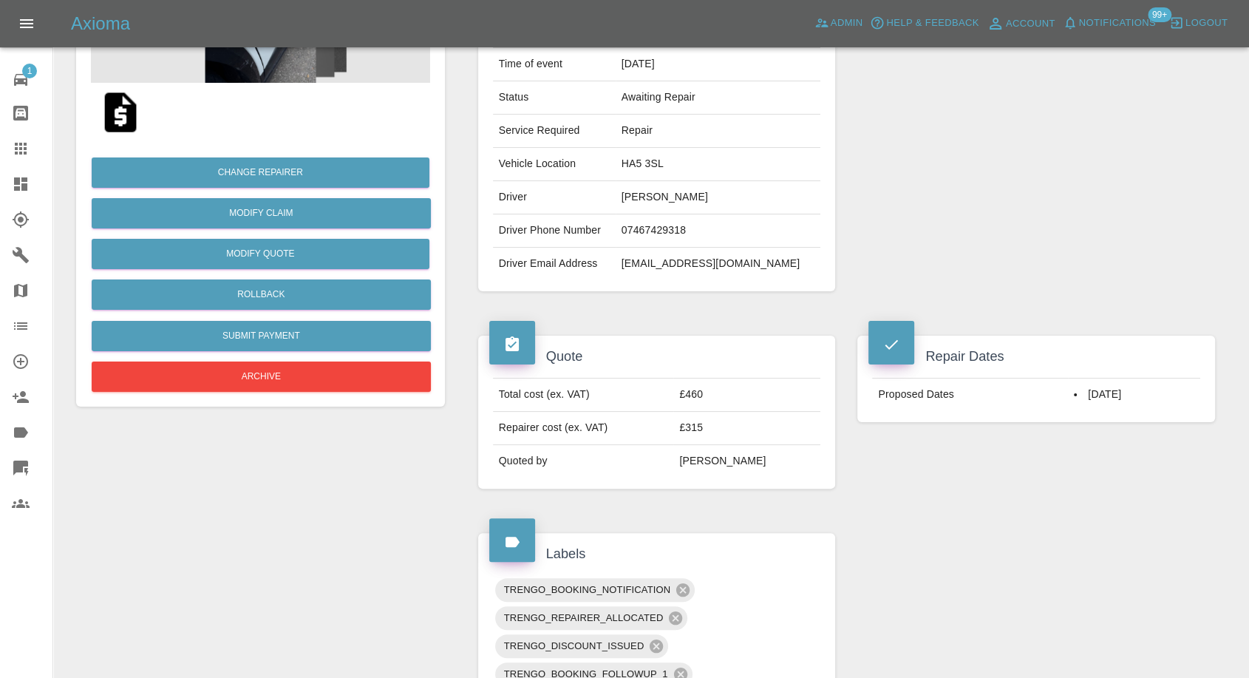
scroll to position [410, 0]
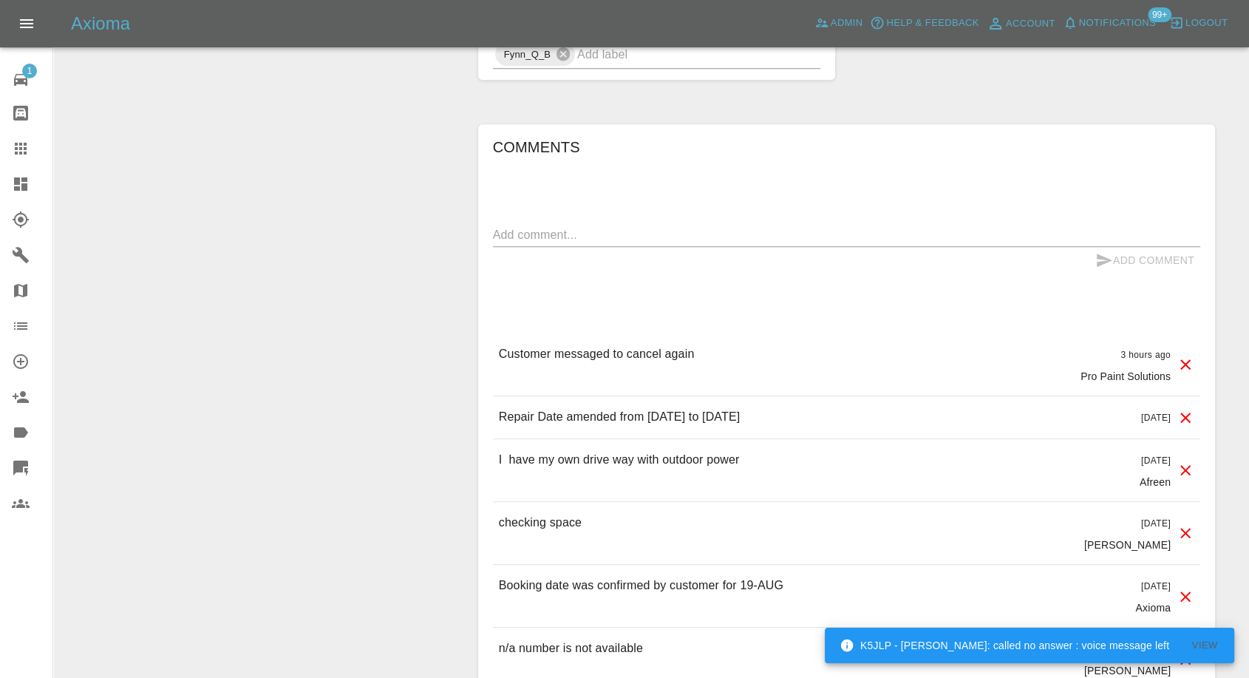
scroll to position [1149, 0]
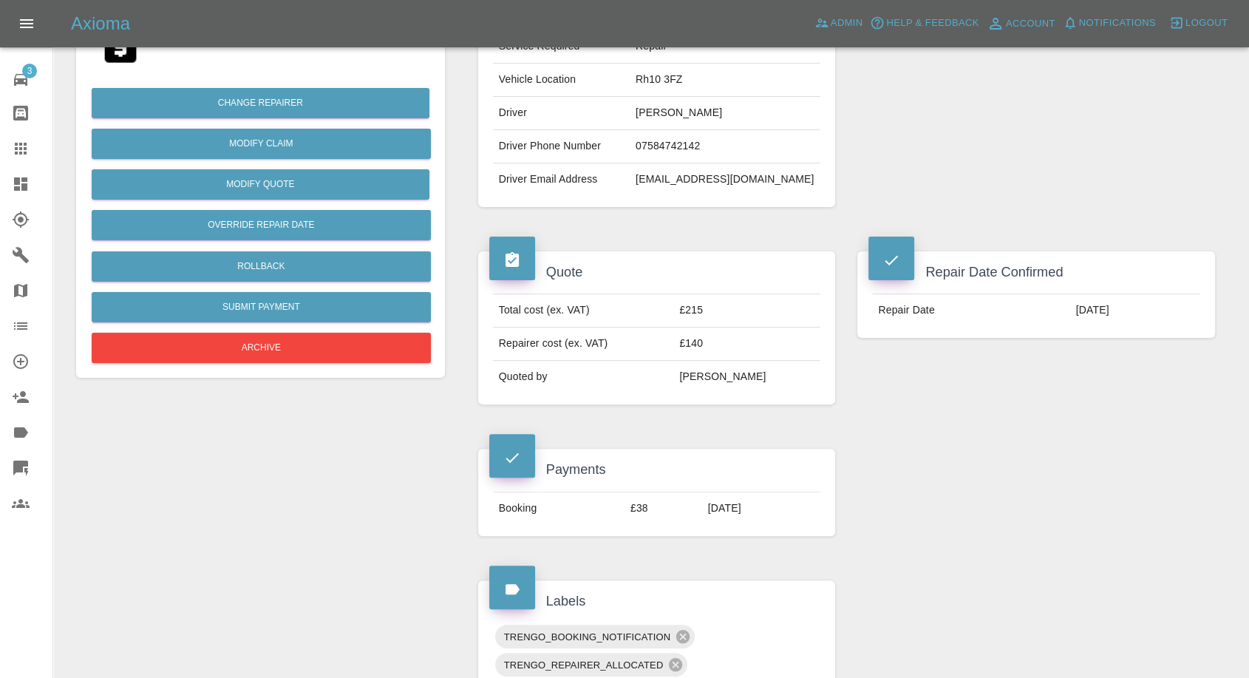
scroll to position [410, 0]
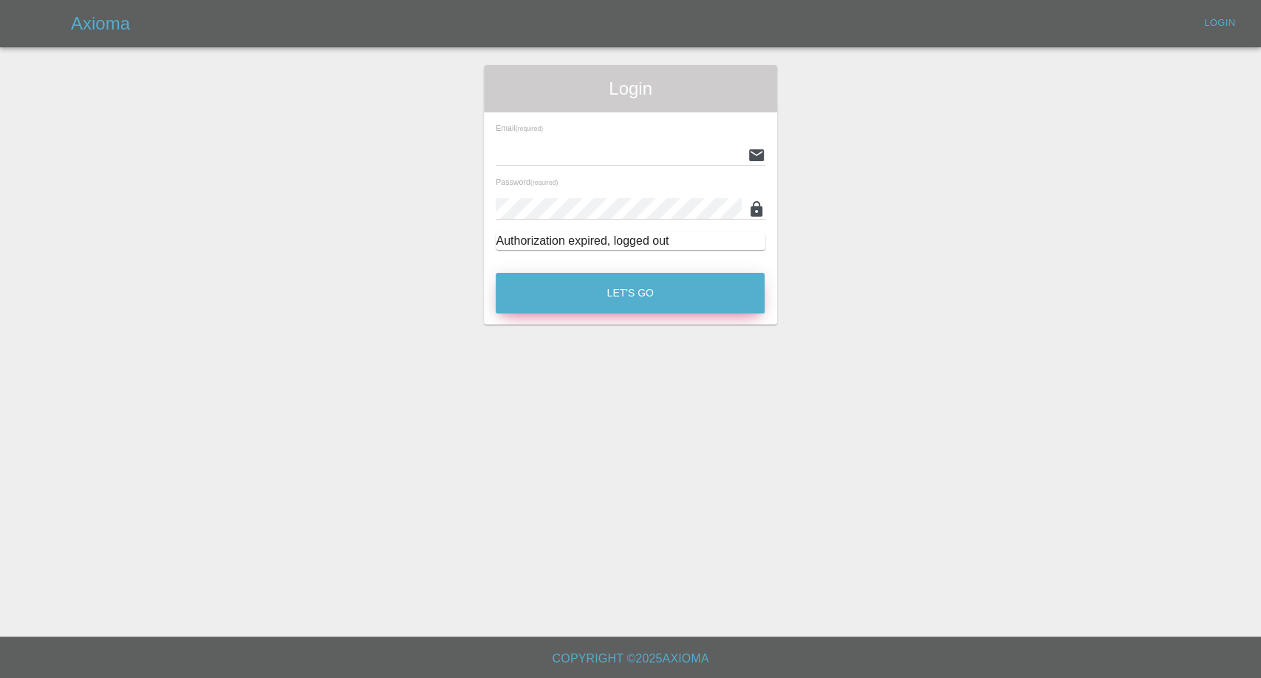
type input "[EMAIL_ADDRESS][DOMAIN_NAME]"
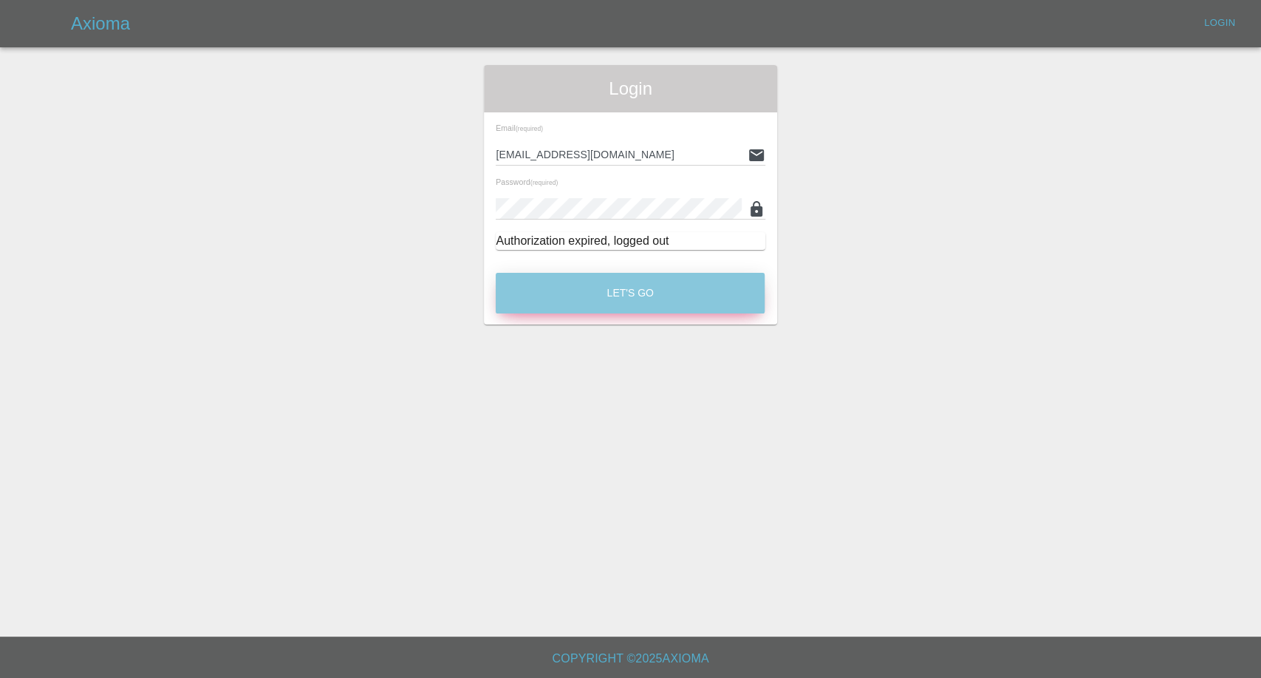
click at [638, 305] on button "Let's Go" at bounding box center [630, 293] width 269 height 41
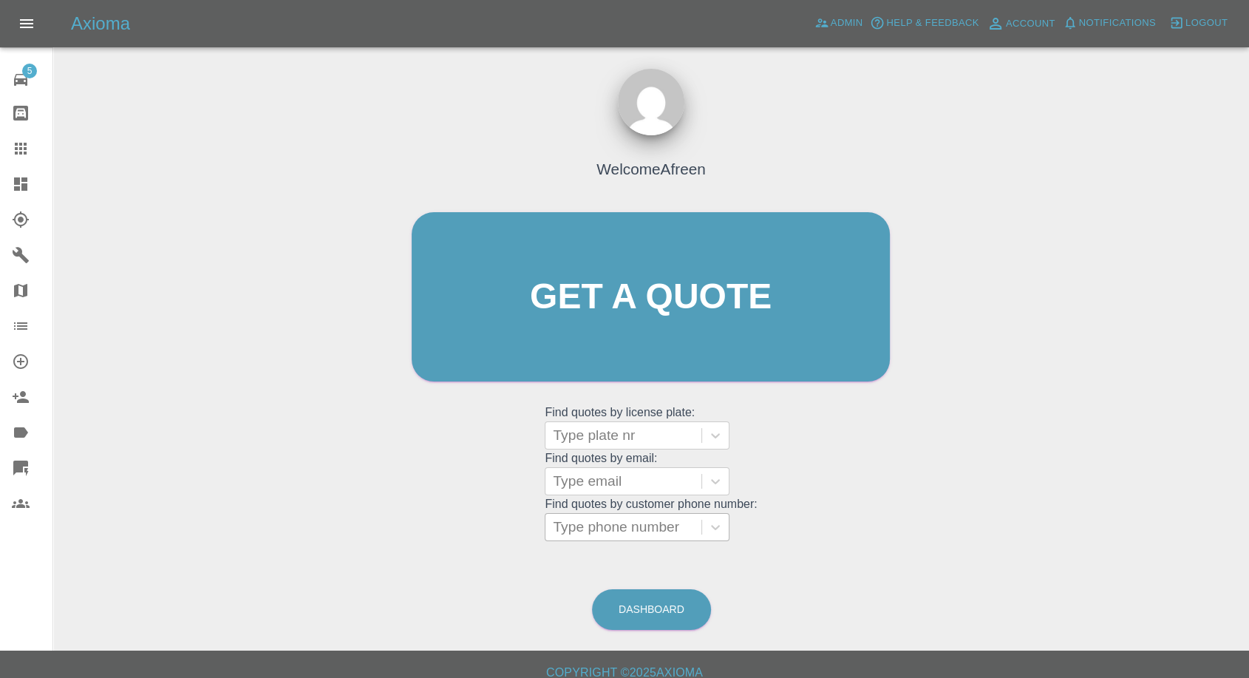
click at [572, 528] on div at bounding box center [623, 527] width 141 height 21
paste input "+447366597632"
drag, startPoint x: 581, startPoint y: 528, endPoint x: 354, endPoint y: 518, distance: 227.1
click at [354, 518] on div "Welcome Afreen Get a quote Get a quote Find quotes by license plate: Type plate…" at bounding box center [651, 367] width 1172 height 531
type input "07366597632"
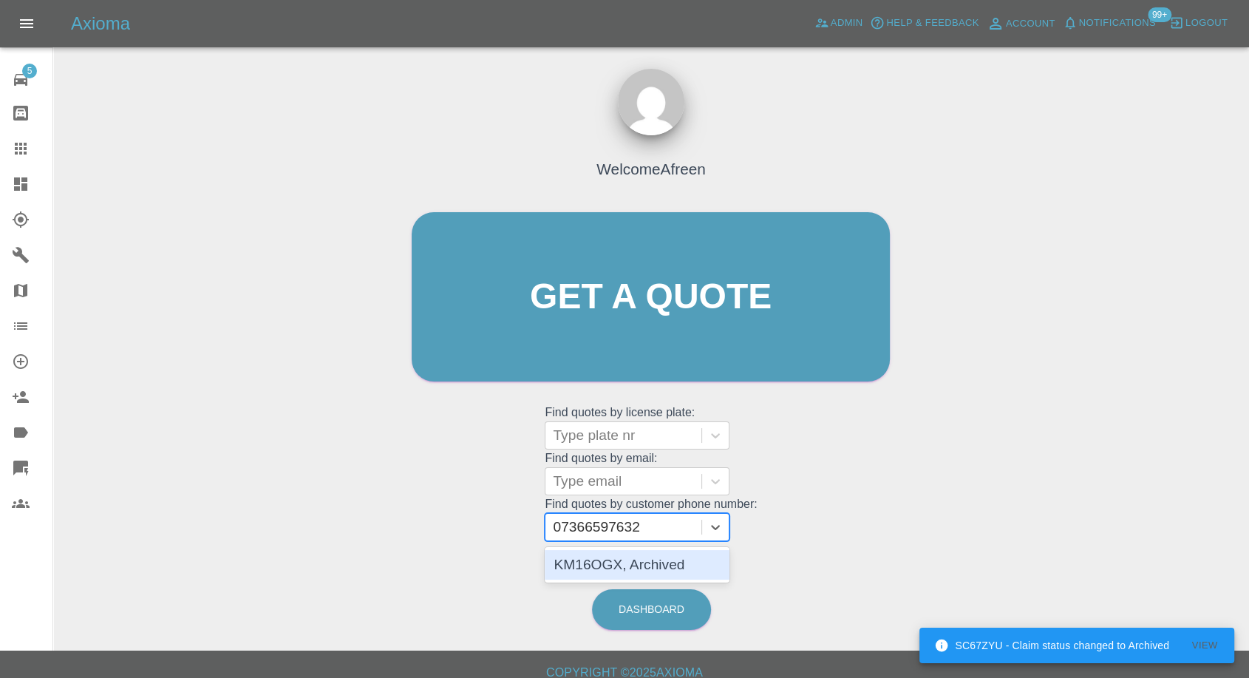
click at [651, 567] on div "KM16OGX, Archived" at bounding box center [637, 565] width 185 height 30
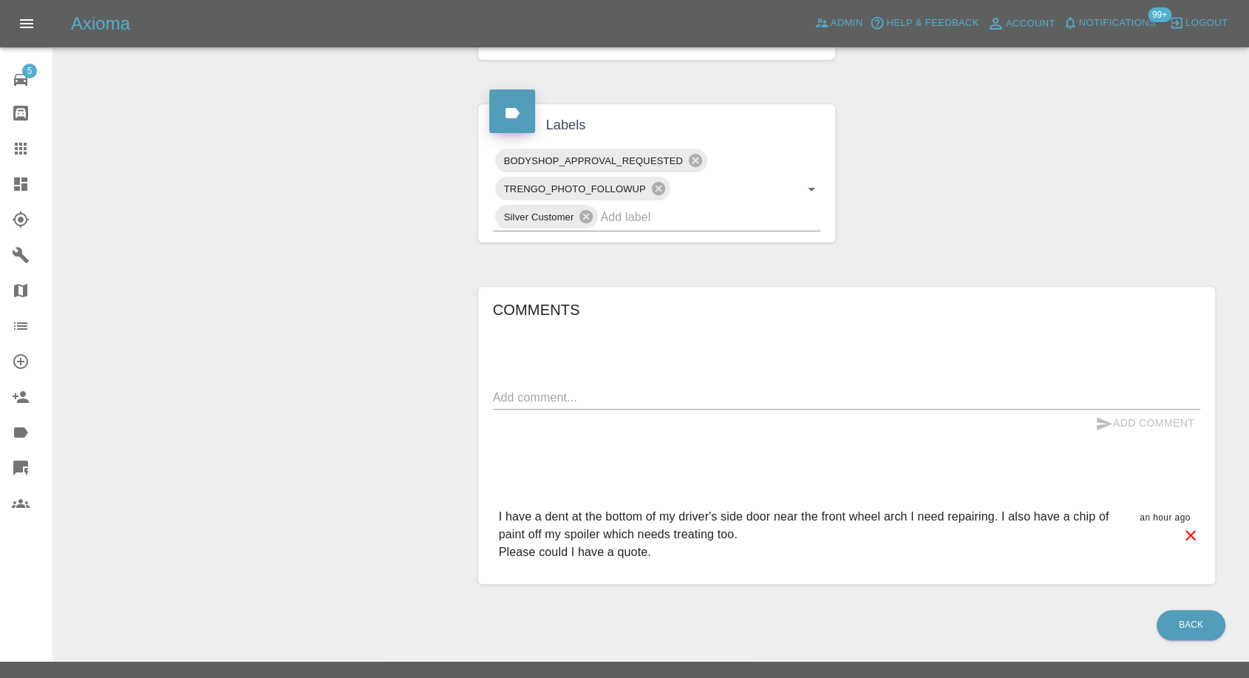
scroll to position [484, 0]
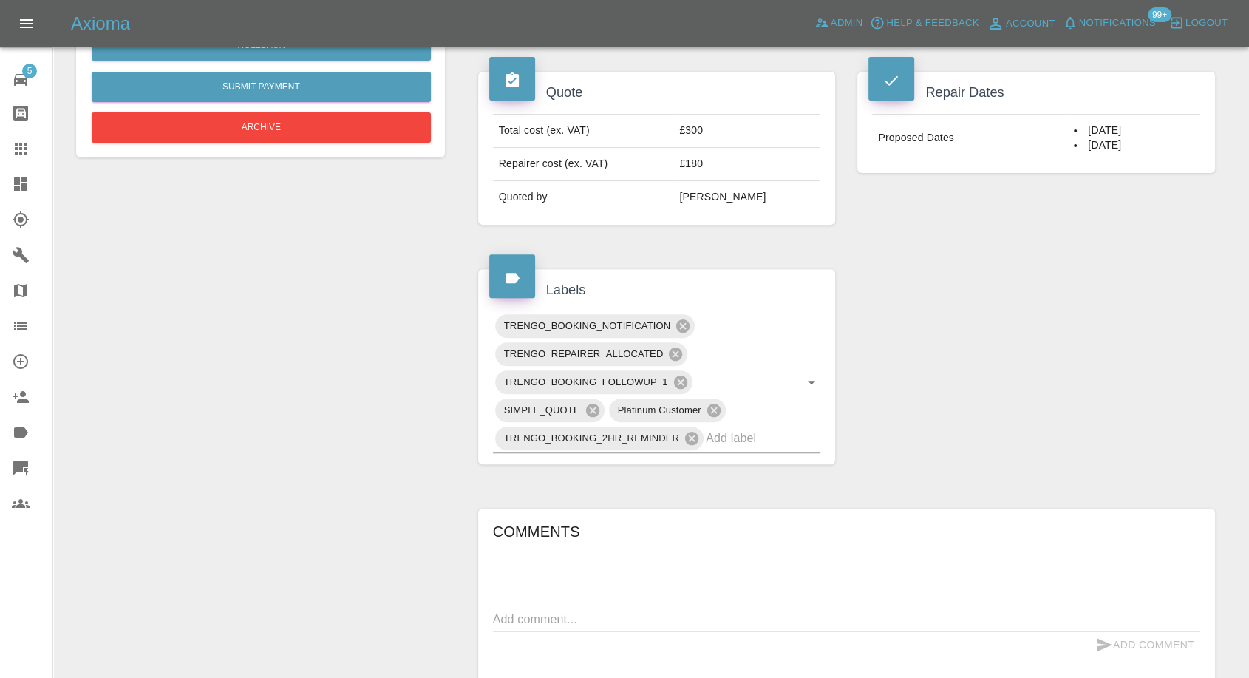
scroll to position [656, 0]
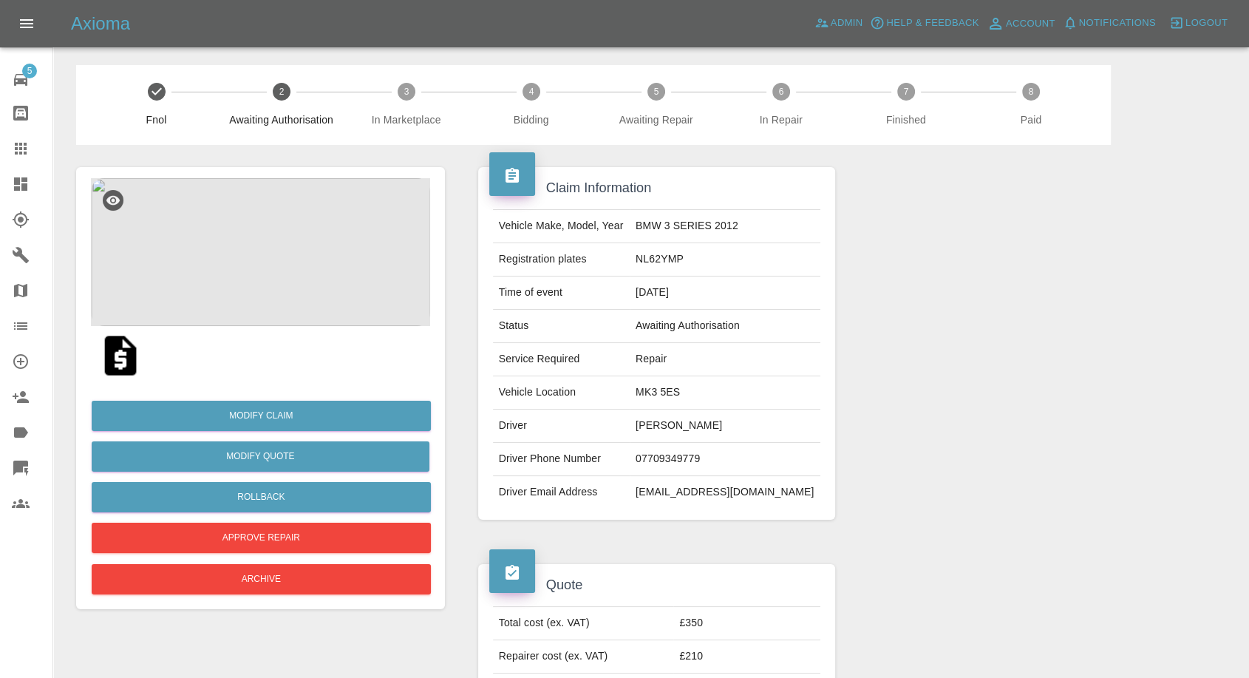
click at [124, 357] on img at bounding box center [120, 355] width 47 height 47
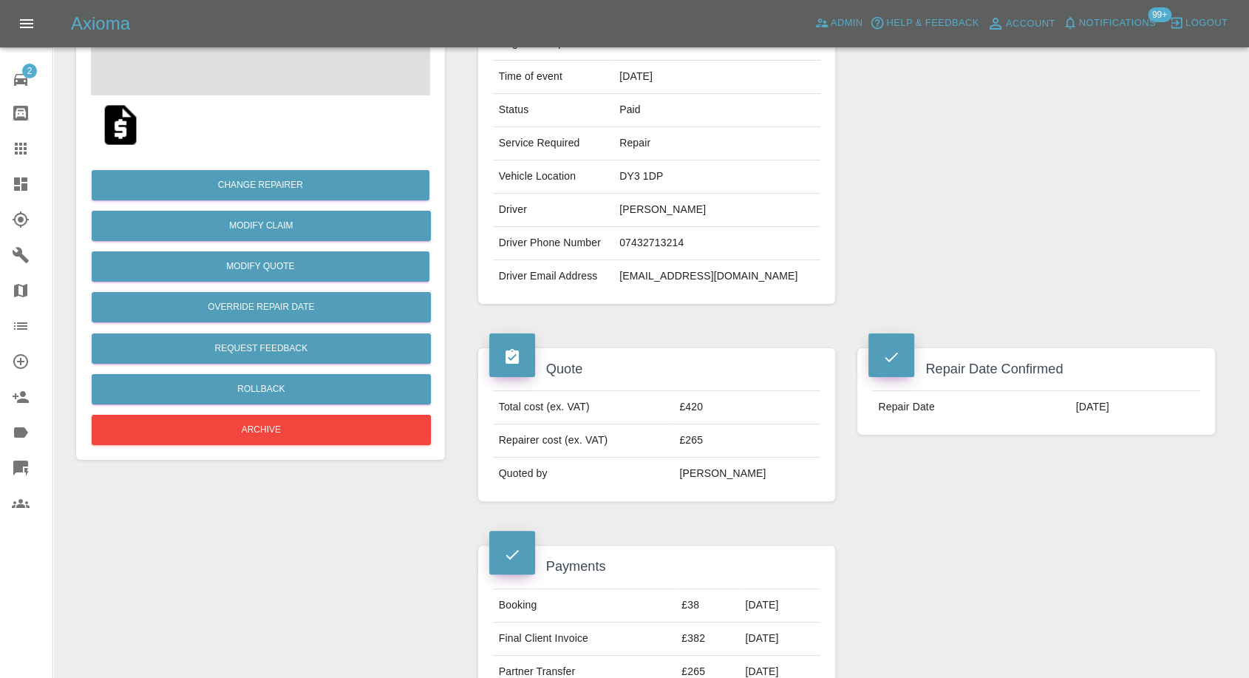
scroll to position [328, 0]
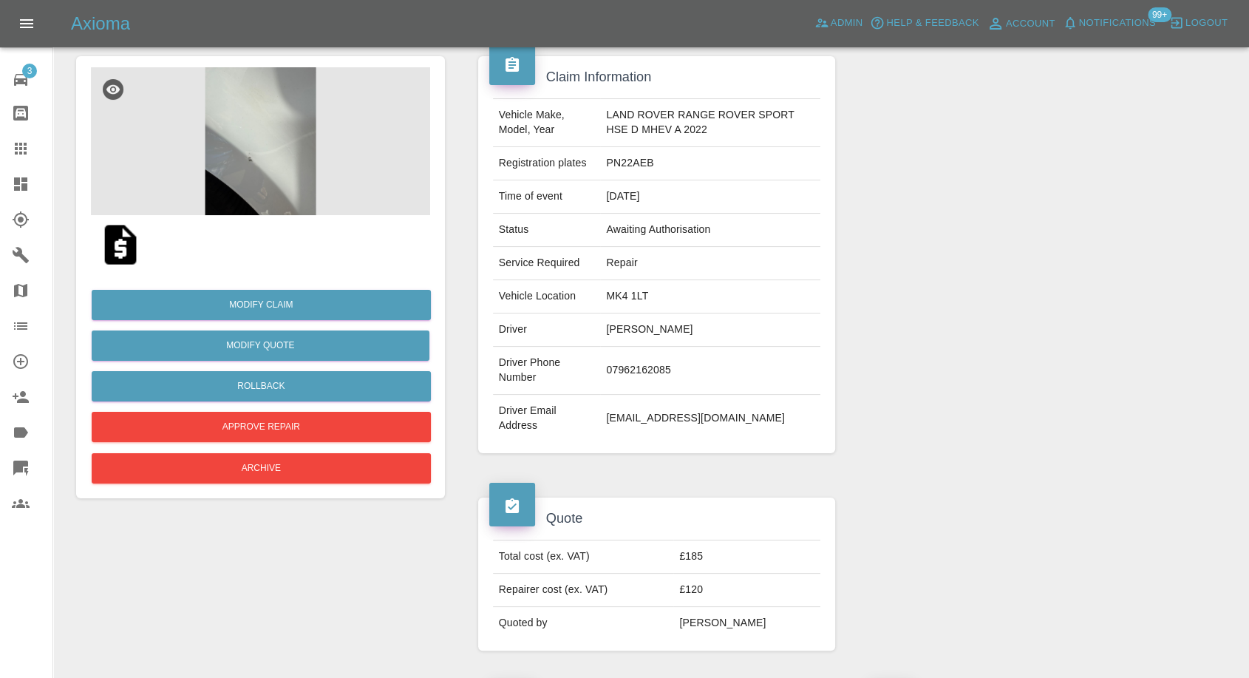
scroll to position [82, 0]
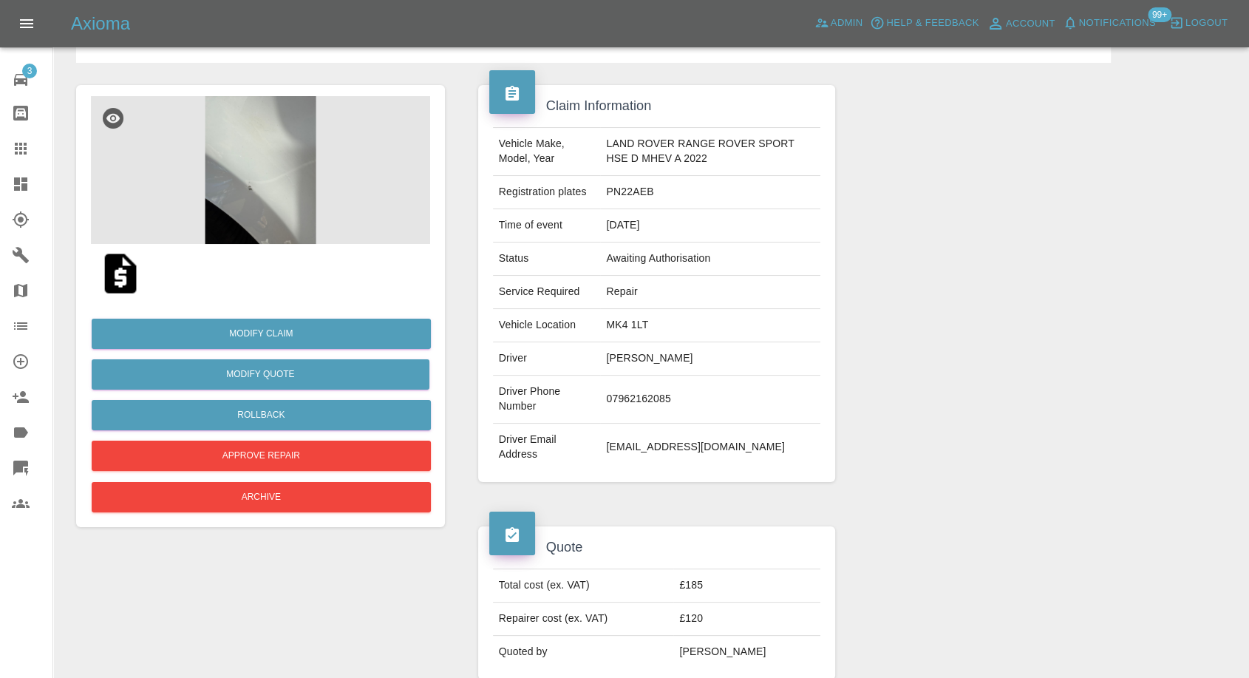
click at [111, 272] on img at bounding box center [120, 273] width 47 height 47
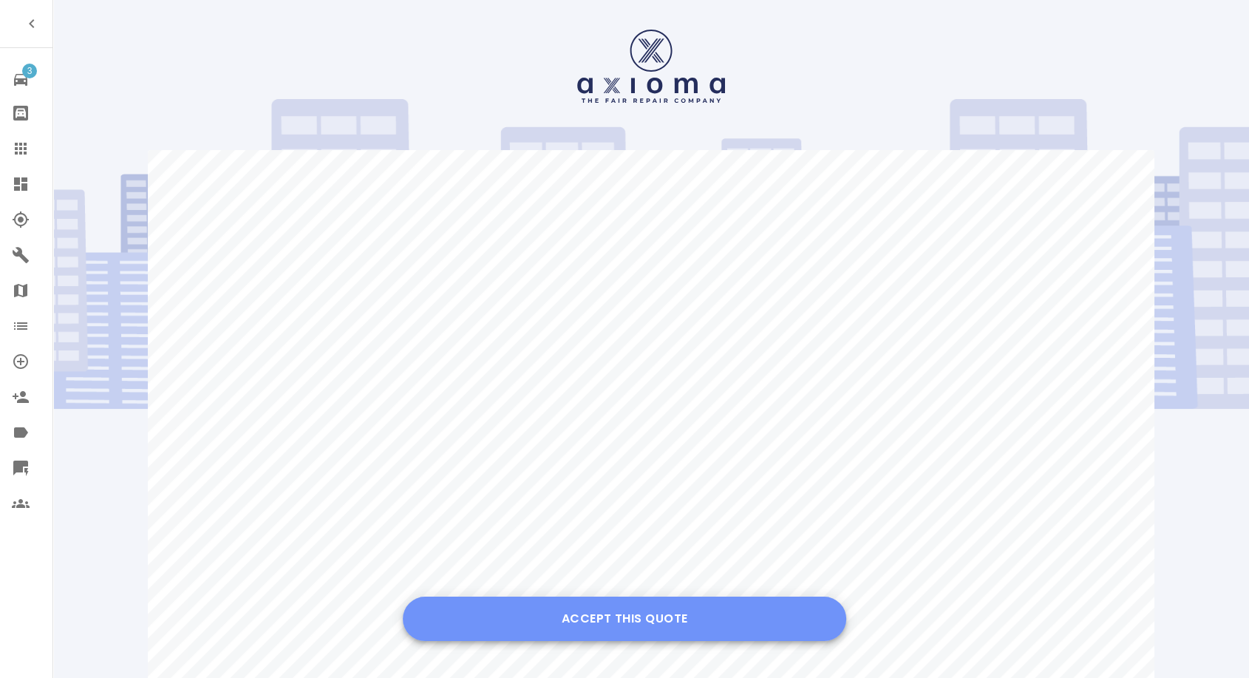
click at [652, 599] on button "Accept this Quote" at bounding box center [624, 618] width 443 height 44
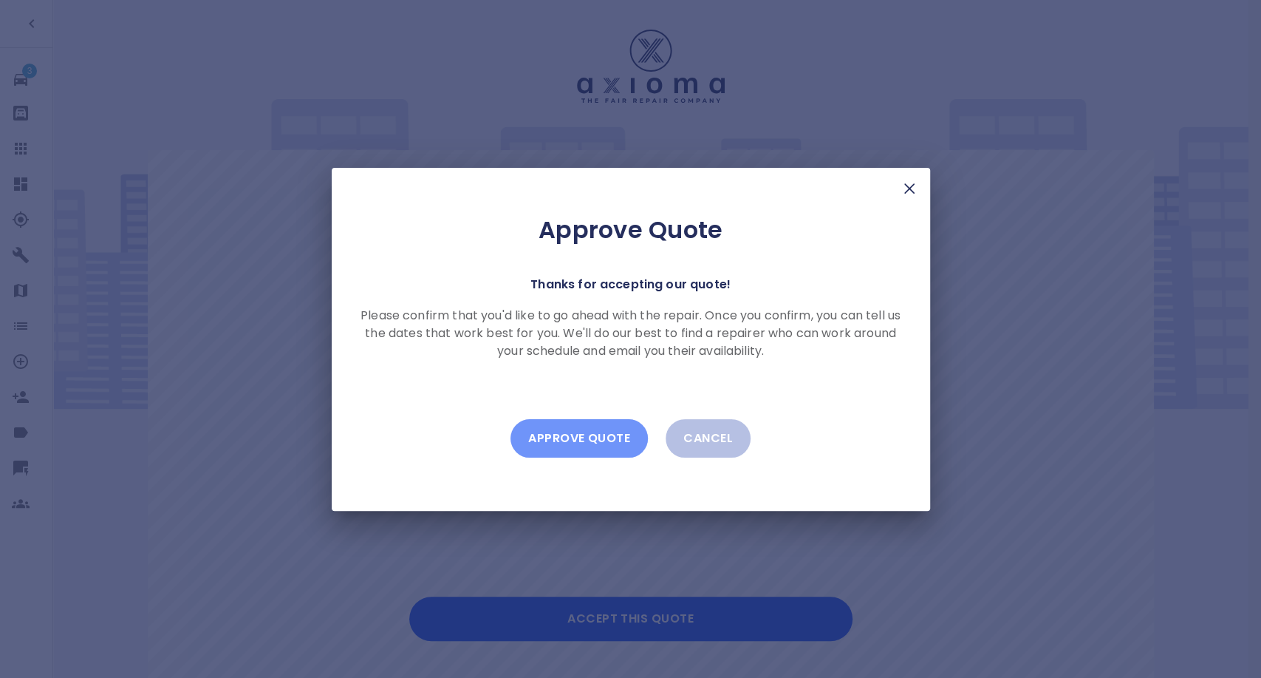
click at [570, 453] on button "Approve Quote" at bounding box center [579, 438] width 137 height 38
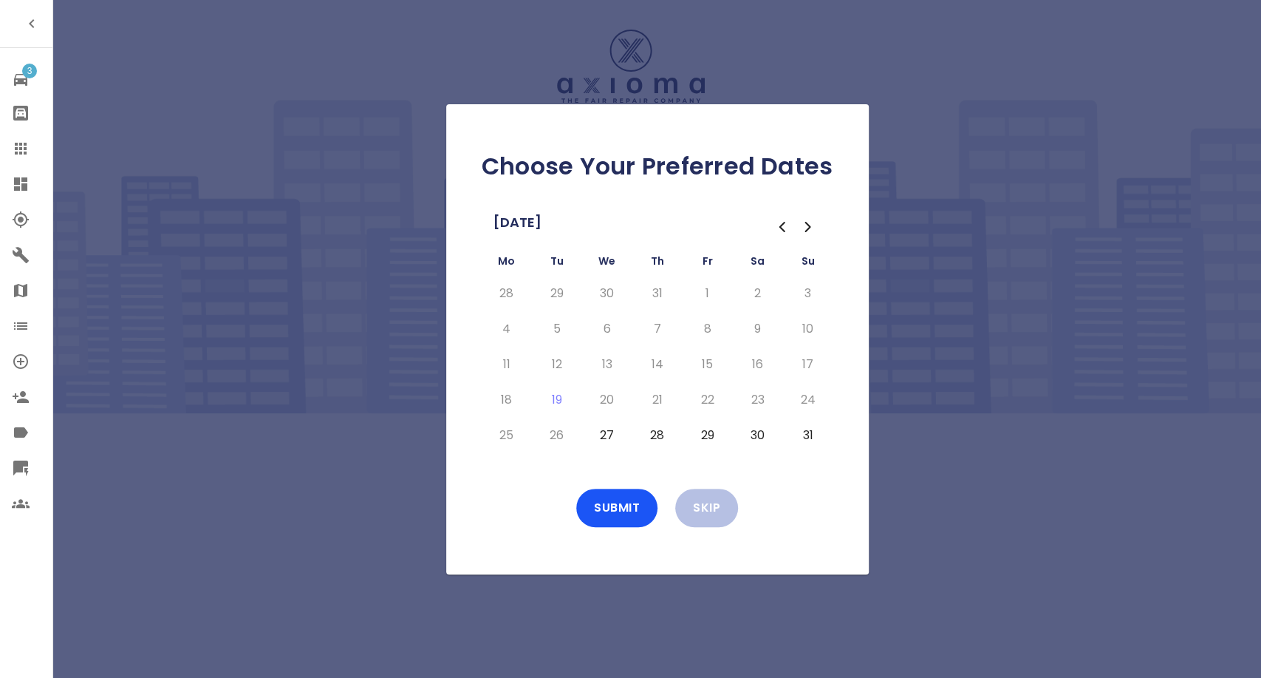
click at [605, 440] on button "27" at bounding box center [607, 435] width 27 height 24
click at [656, 437] on button "28" at bounding box center [657, 435] width 27 height 24
click at [707, 436] on button "29" at bounding box center [708, 435] width 27 height 24
click at [753, 433] on button "30" at bounding box center [758, 435] width 27 height 24
click at [585, 508] on button "Submit" at bounding box center [616, 507] width 81 height 38
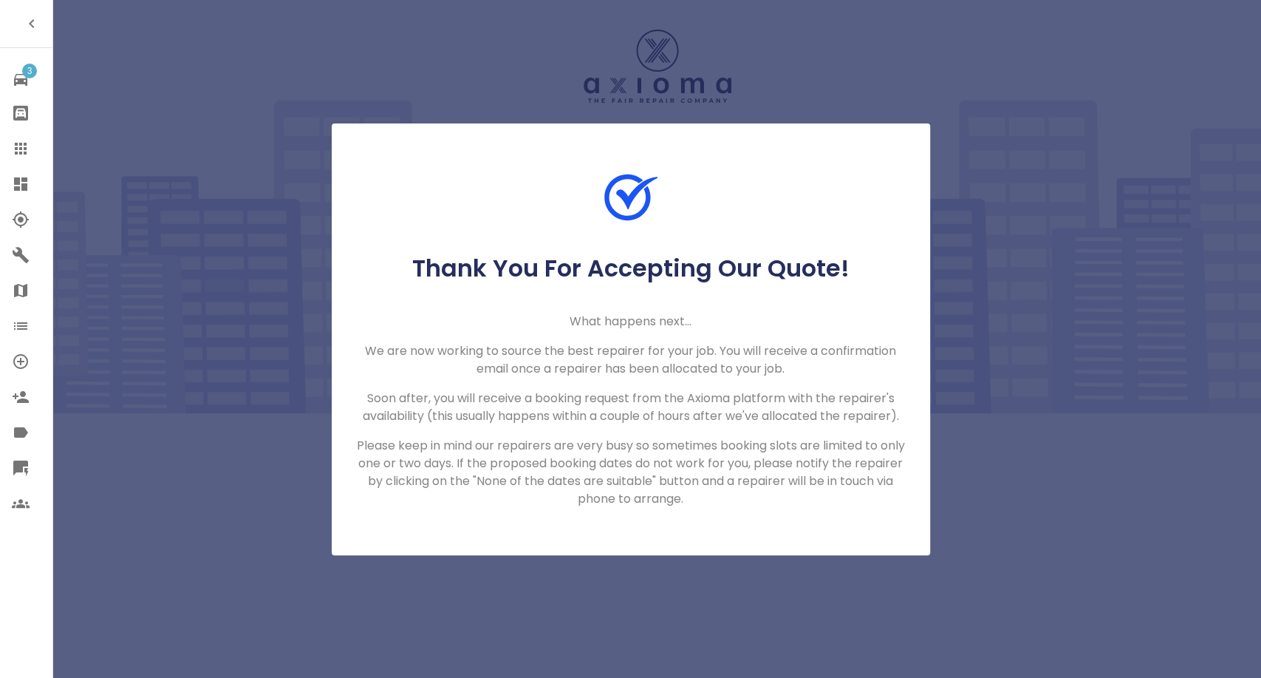
click at [13, 149] on icon at bounding box center [21, 149] width 18 height 18
